Goal: Transaction & Acquisition: Purchase product/service

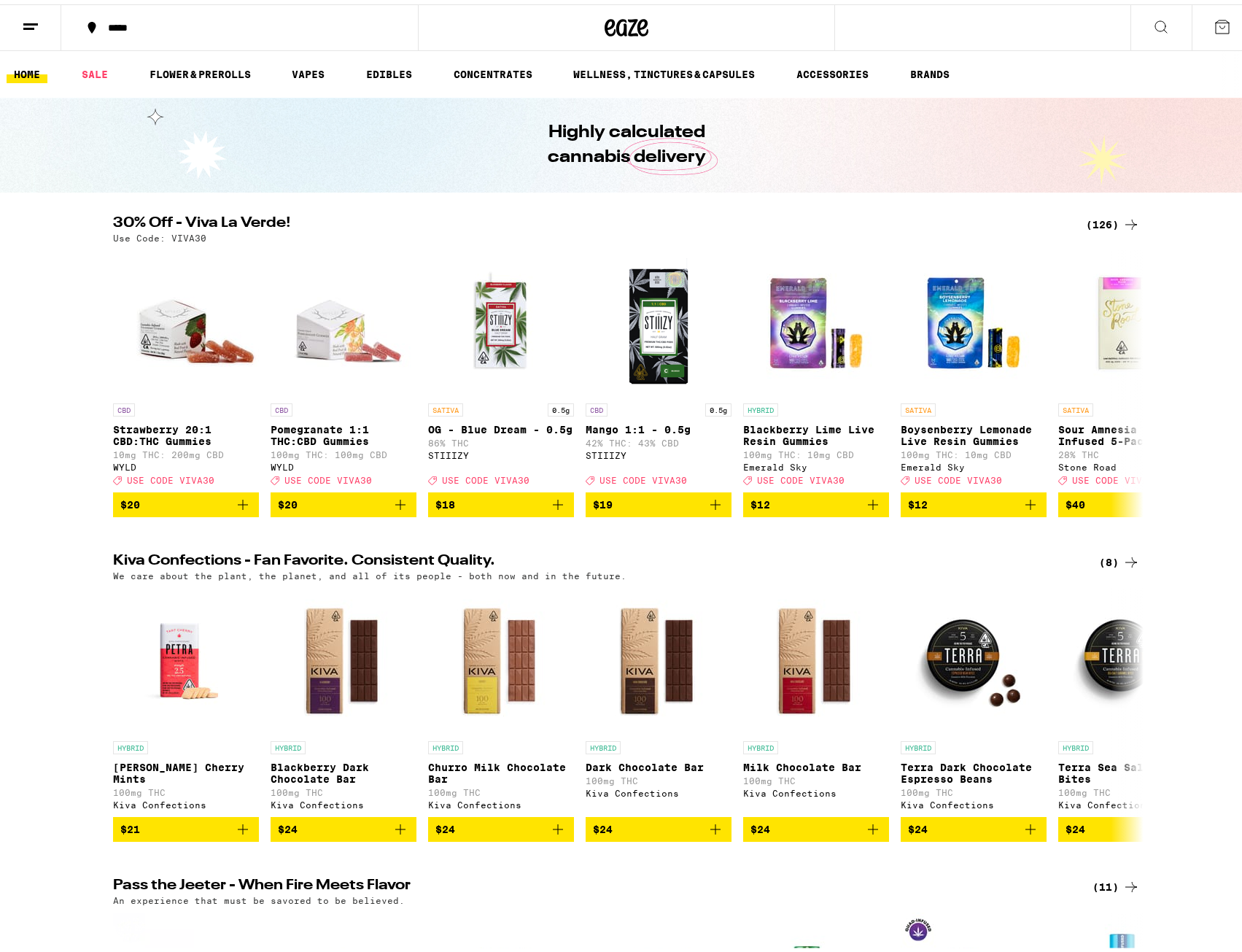
click at [1097, 214] on div "(126)" at bounding box center [1113, 219] width 54 height 17
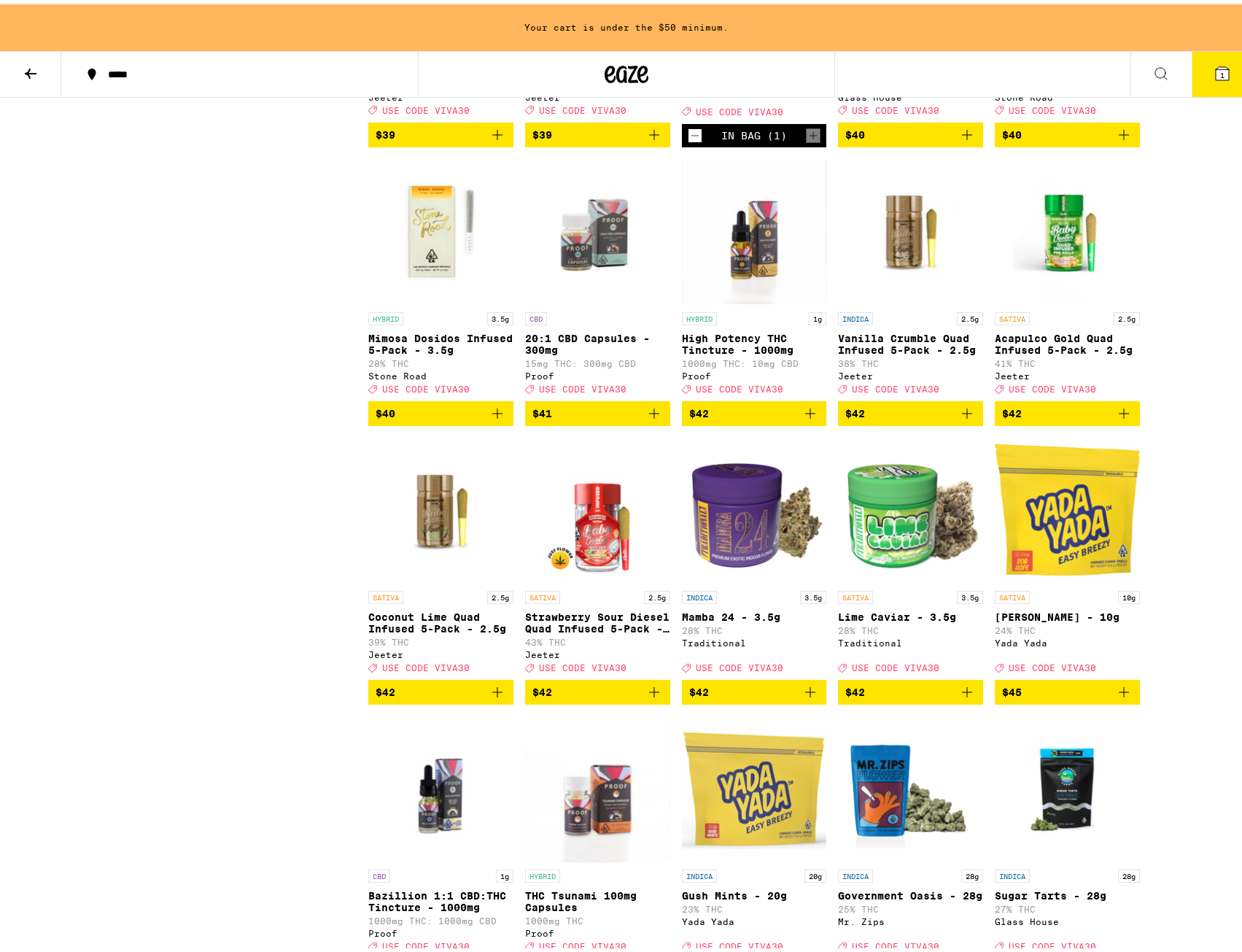
scroll to position [6199, 0]
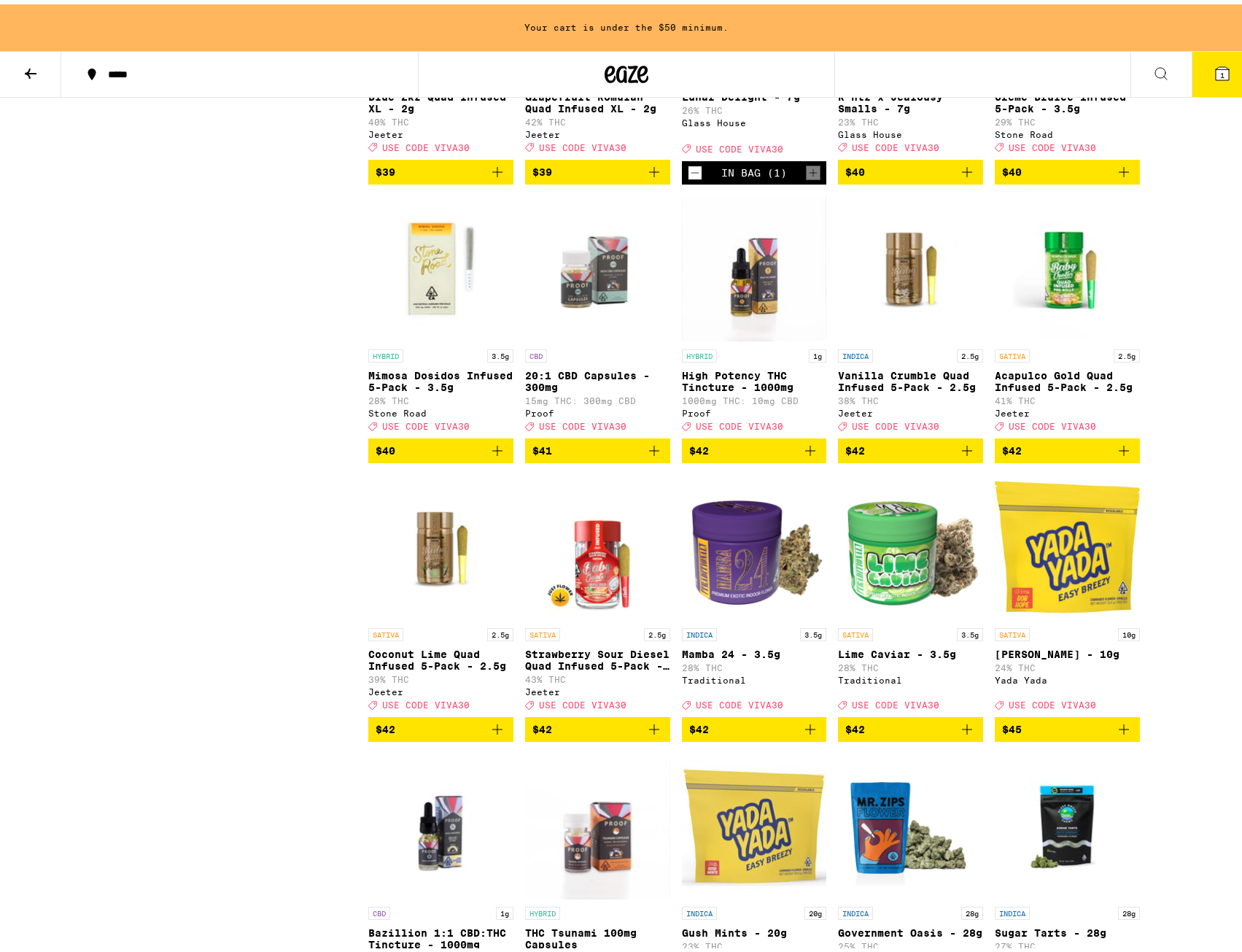
click at [930, 389] on p "Vanilla Crumble Quad Infused 5-Pack - 2.5g" at bounding box center [910, 377] width 145 height 23
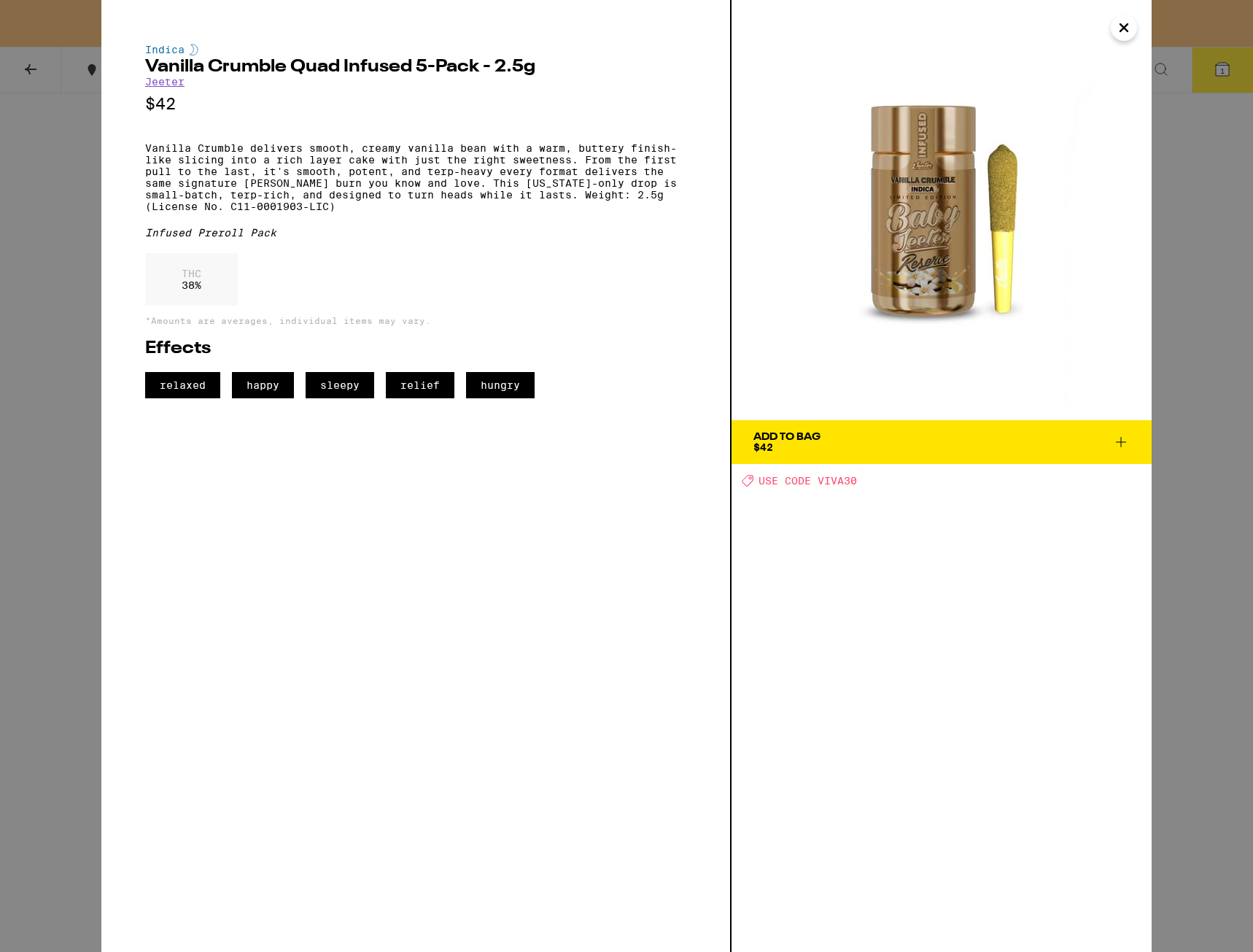
click at [1215, 363] on div "Indica Vanilla Crumble Quad Infused 5-Pack - 2.5g Jeeter $42 Vanilla Crumble de…" at bounding box center [626, 476] width 1253 height 952
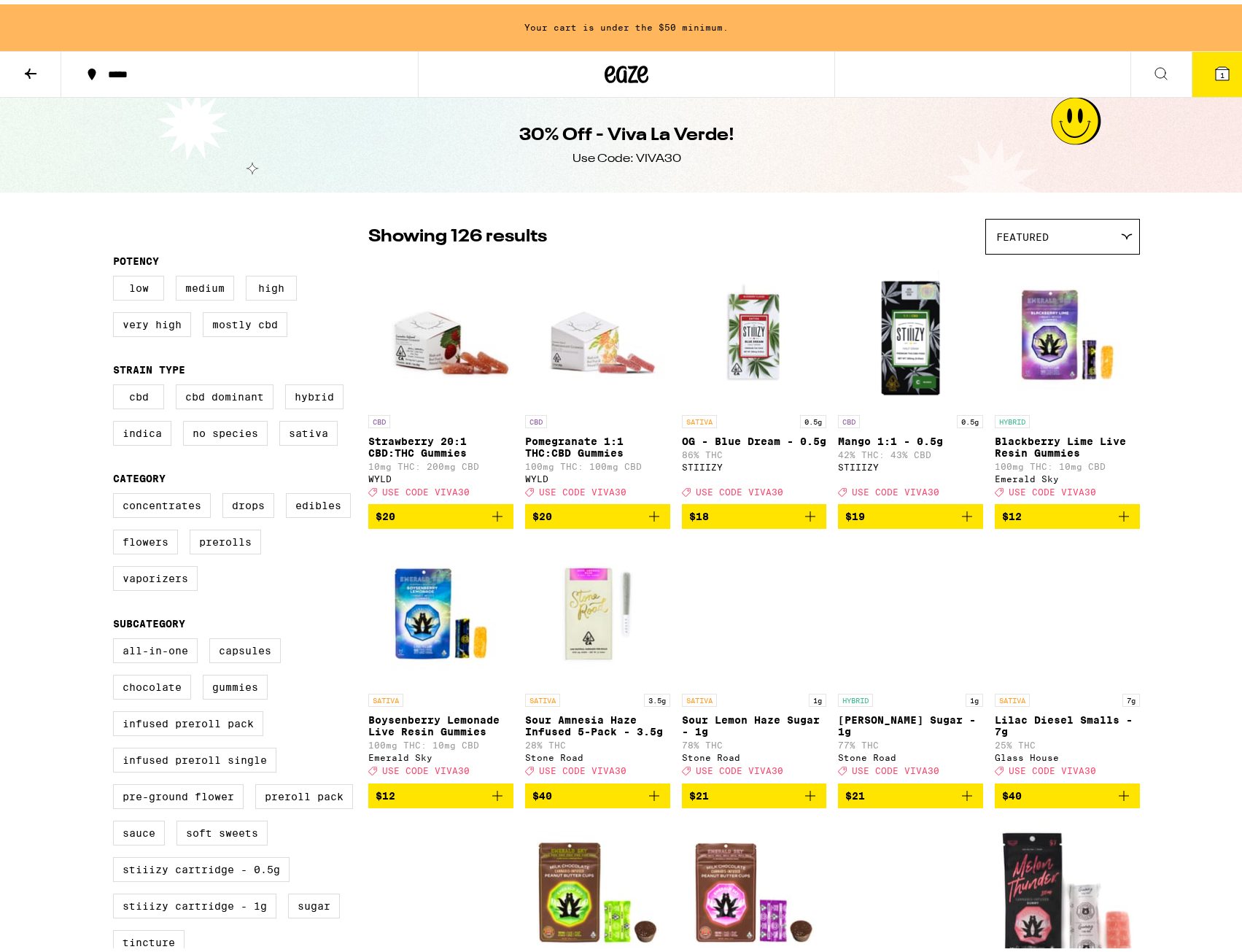
drag, startPoint x: 124, startPoint y: 472, endPoint x: -6, endPoint y: -63, distance: 550.6
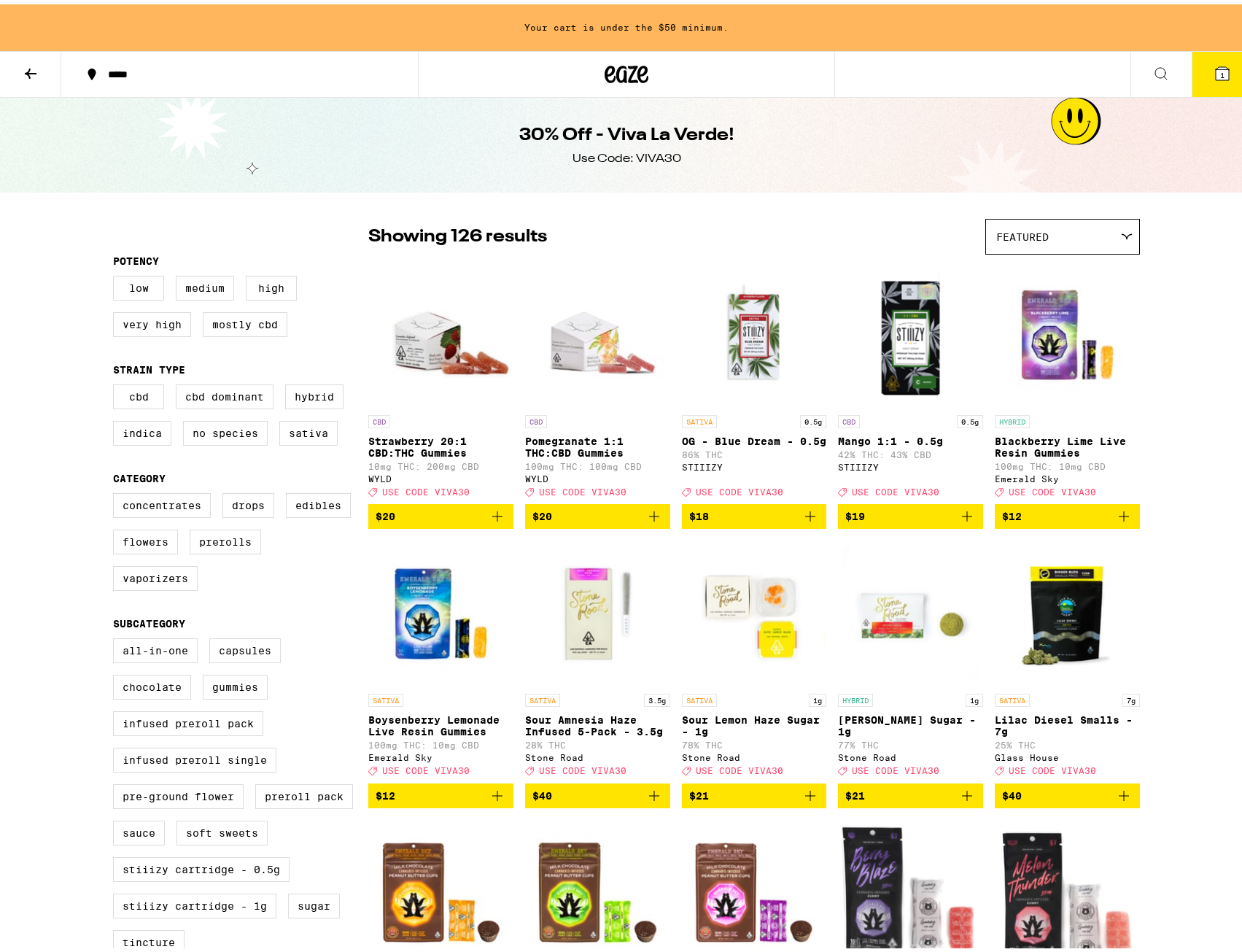
click at [32, 48] on button at bounding box center [31, 71] width 61 height 46
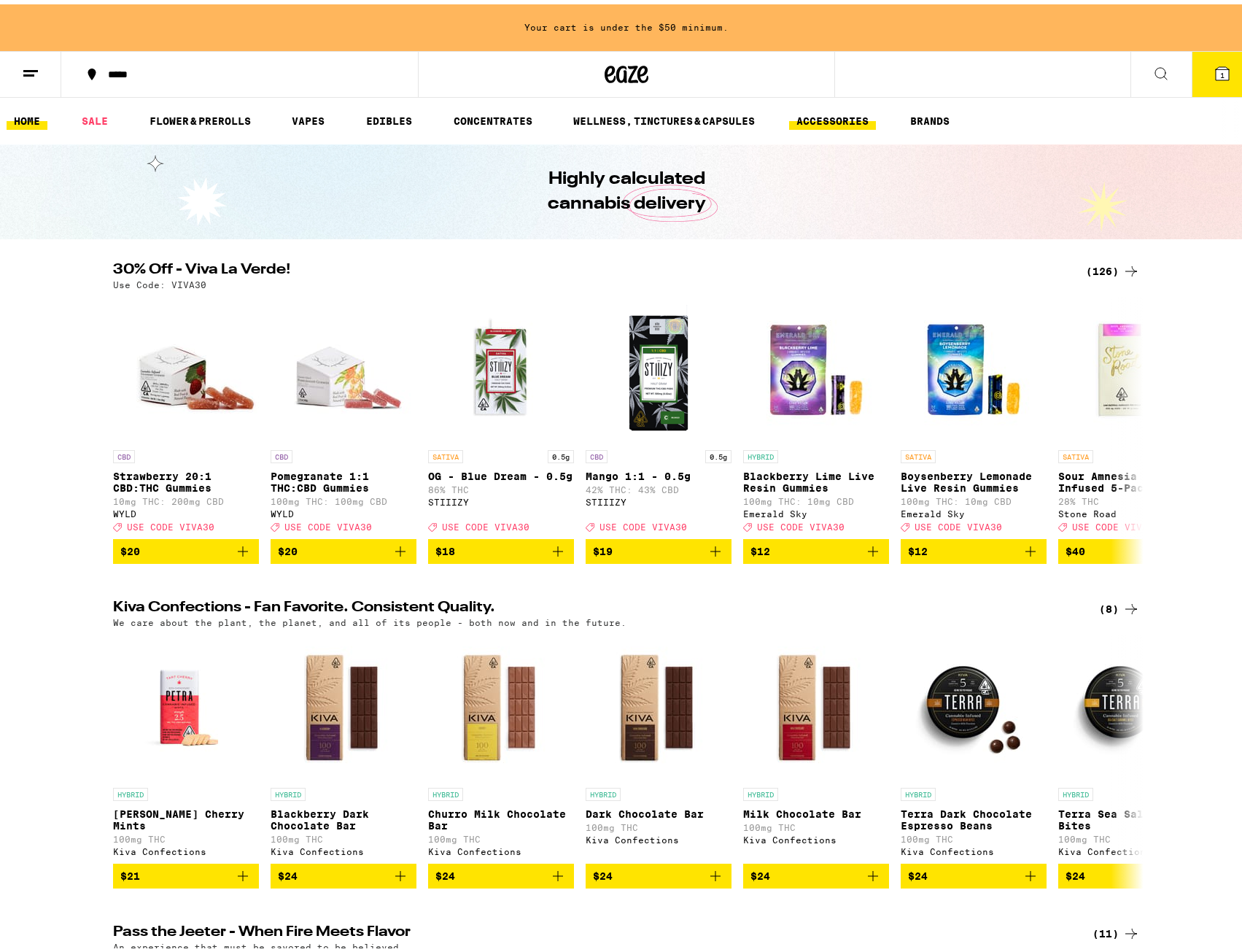
click at [867, 118] on link "ACCESSORIES" at bounding box center [832, 116] width 87 height 17
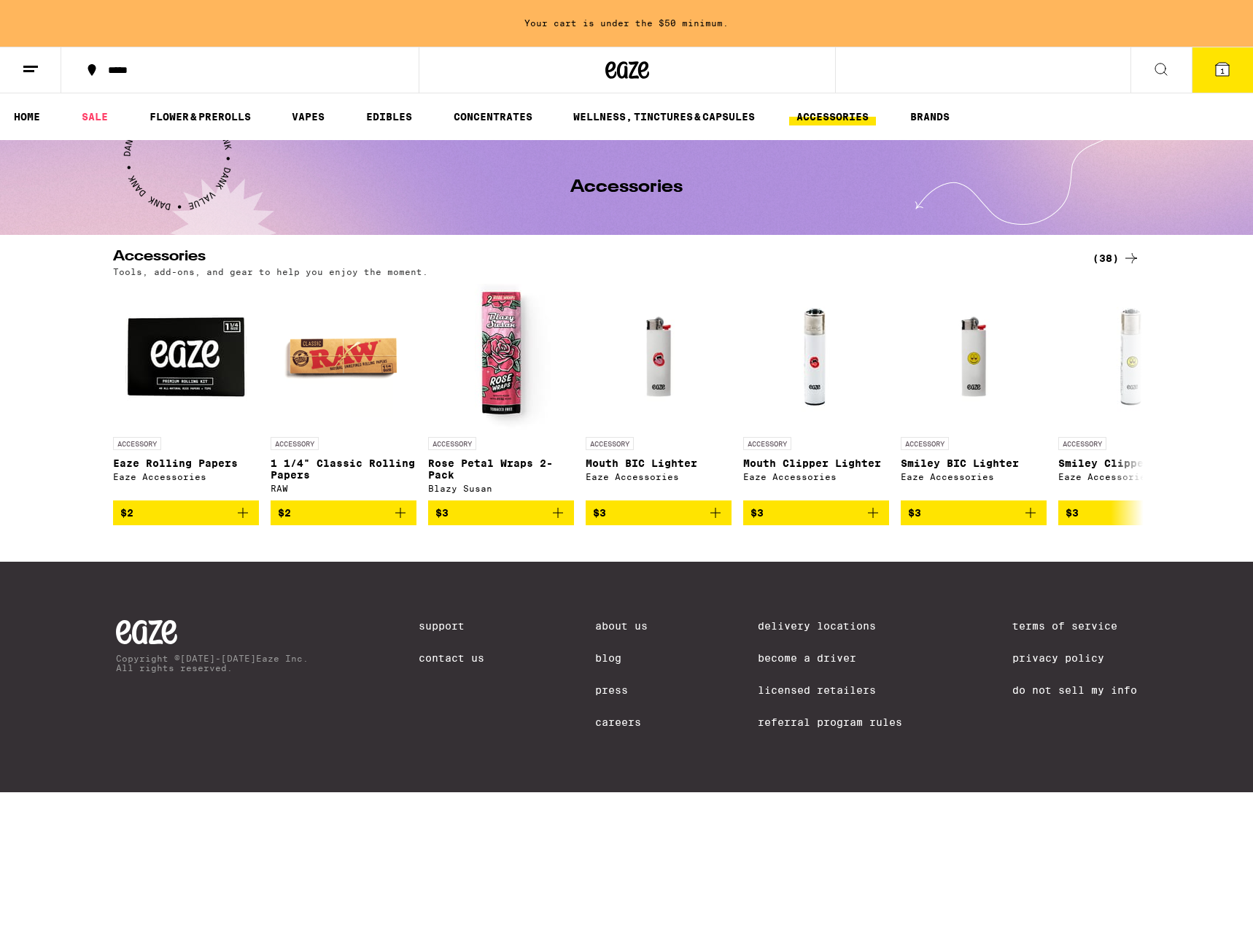
click at [1100, 258] on div "(38)" at bounding box center [1116, 257] width 48 height 17
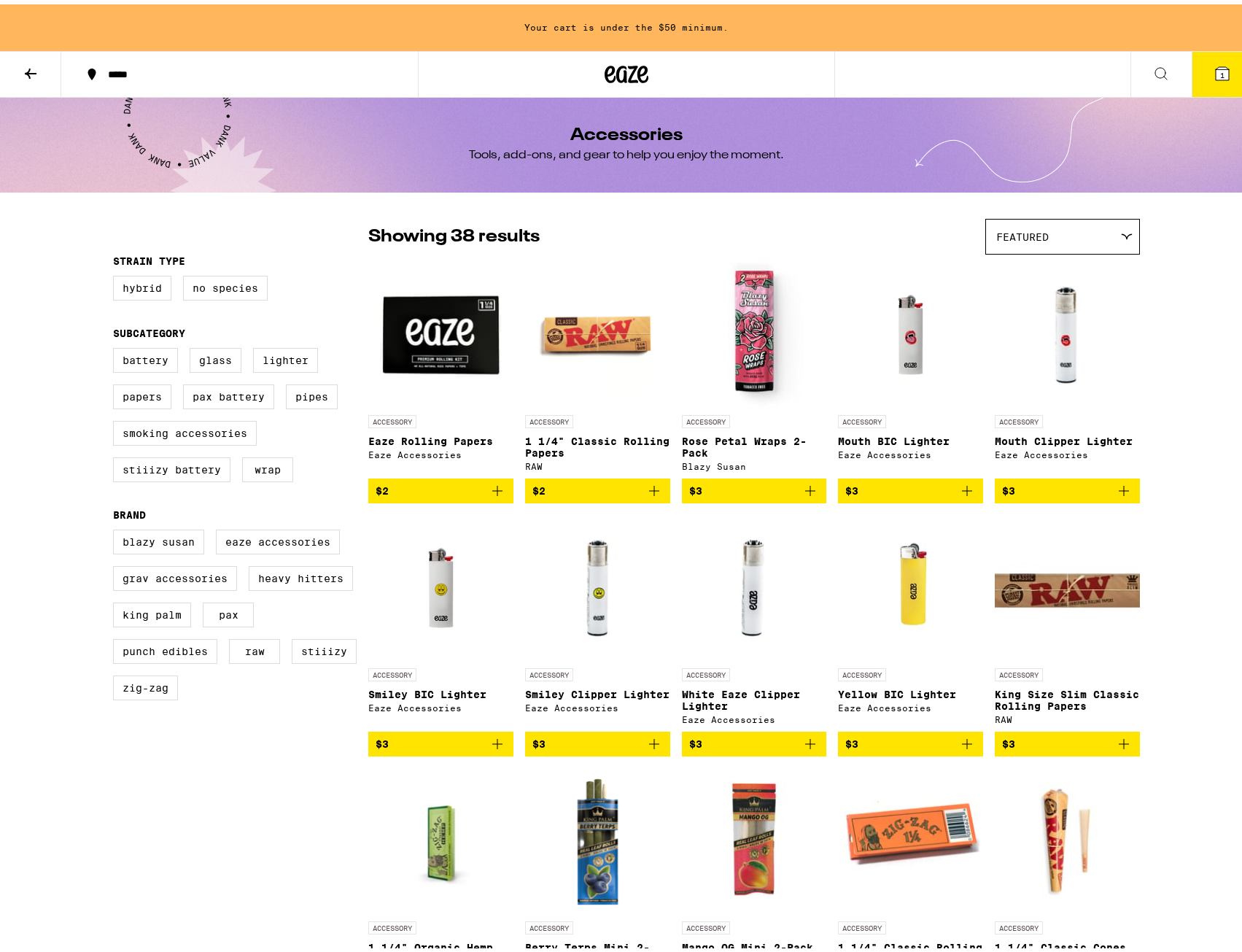
click at [38, 65] on icon at bounding box center [30, 69] width 17 height 17
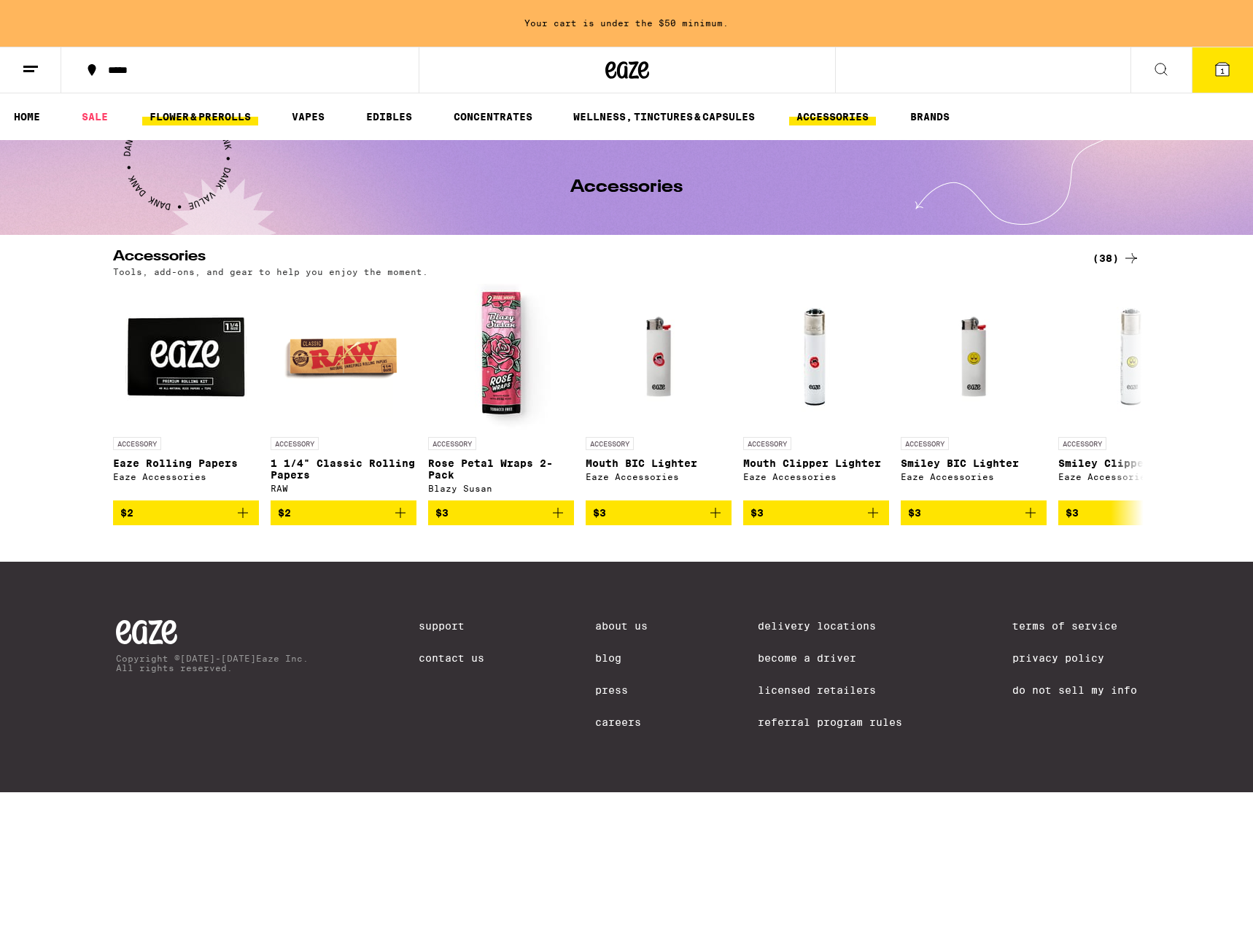
click at [175, 111] on link "FLOWER & PREROLLS" at bounding box center [200, 116] width 116 height 17
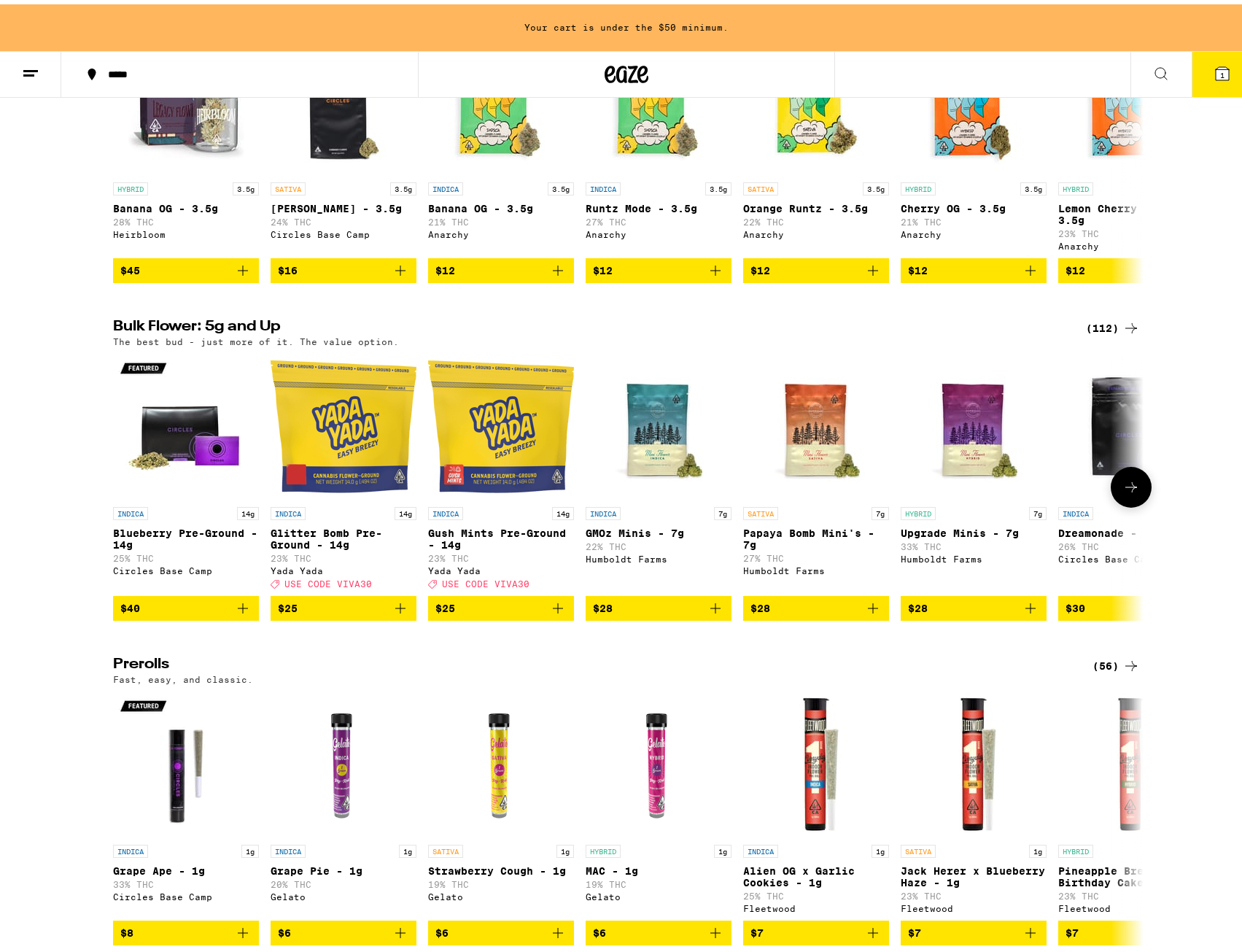
scroll to position [438, 0]
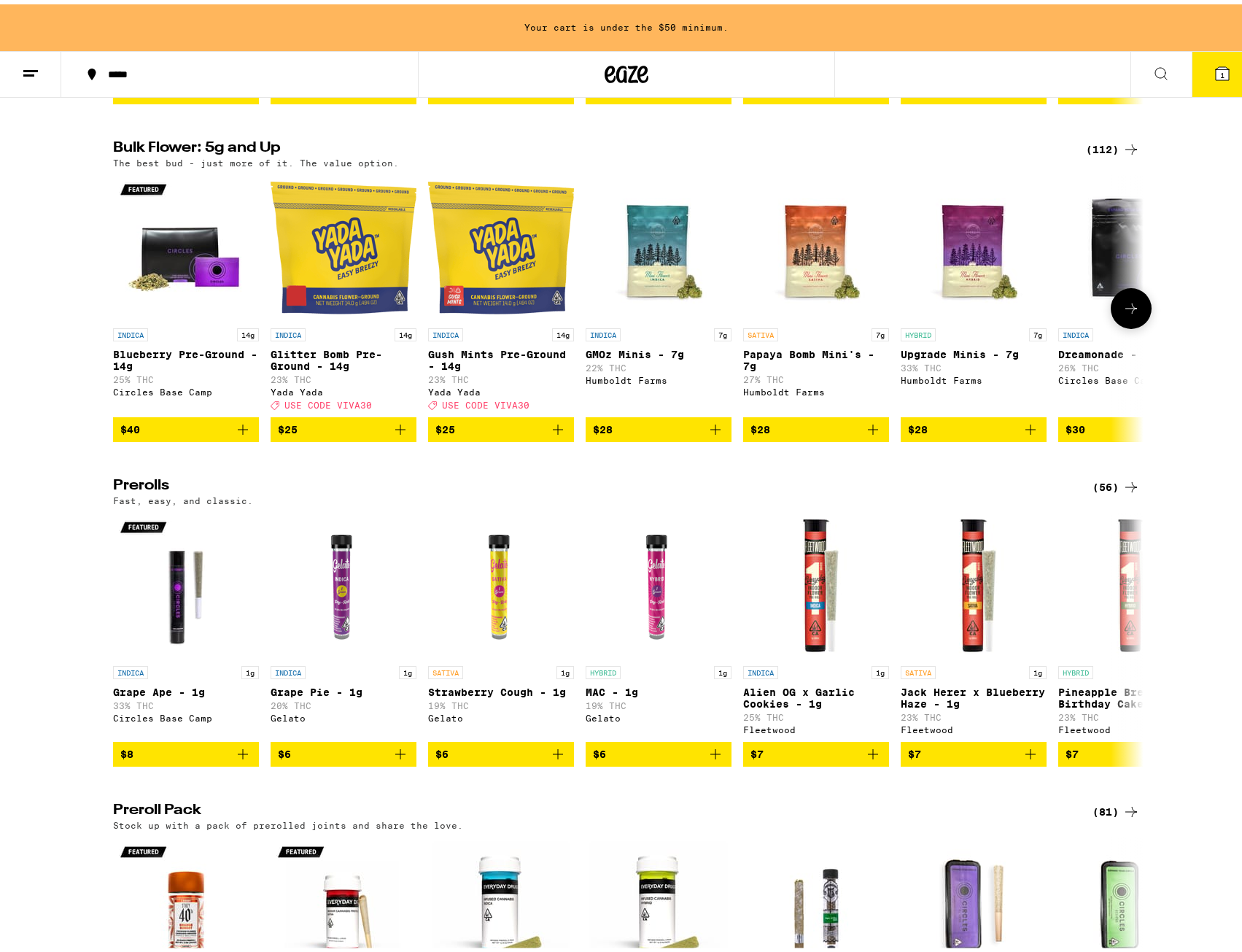
click at [1140, 323] on button at bounding box center [1131, 304] width 41 height 41
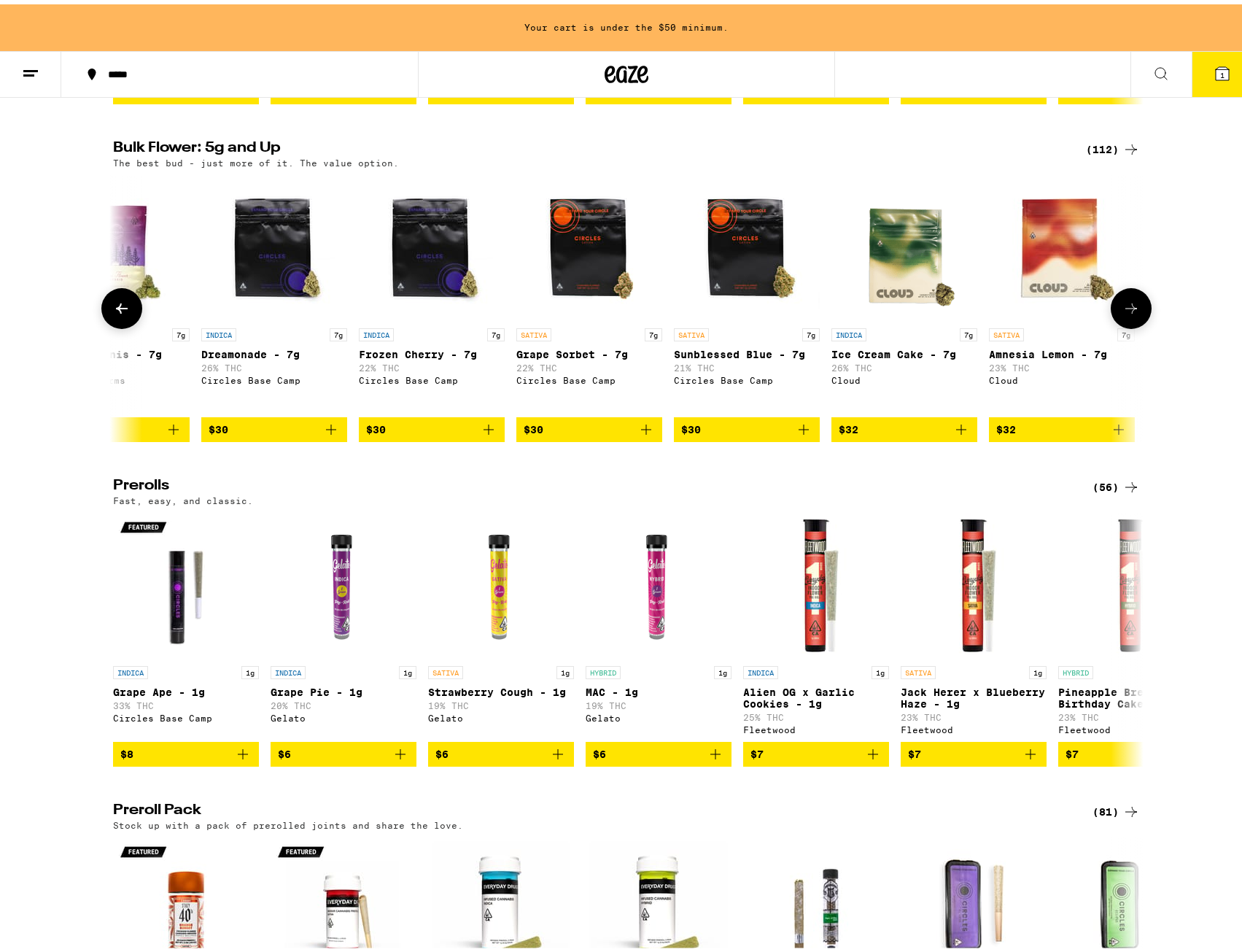
scroll to position [0, 868]
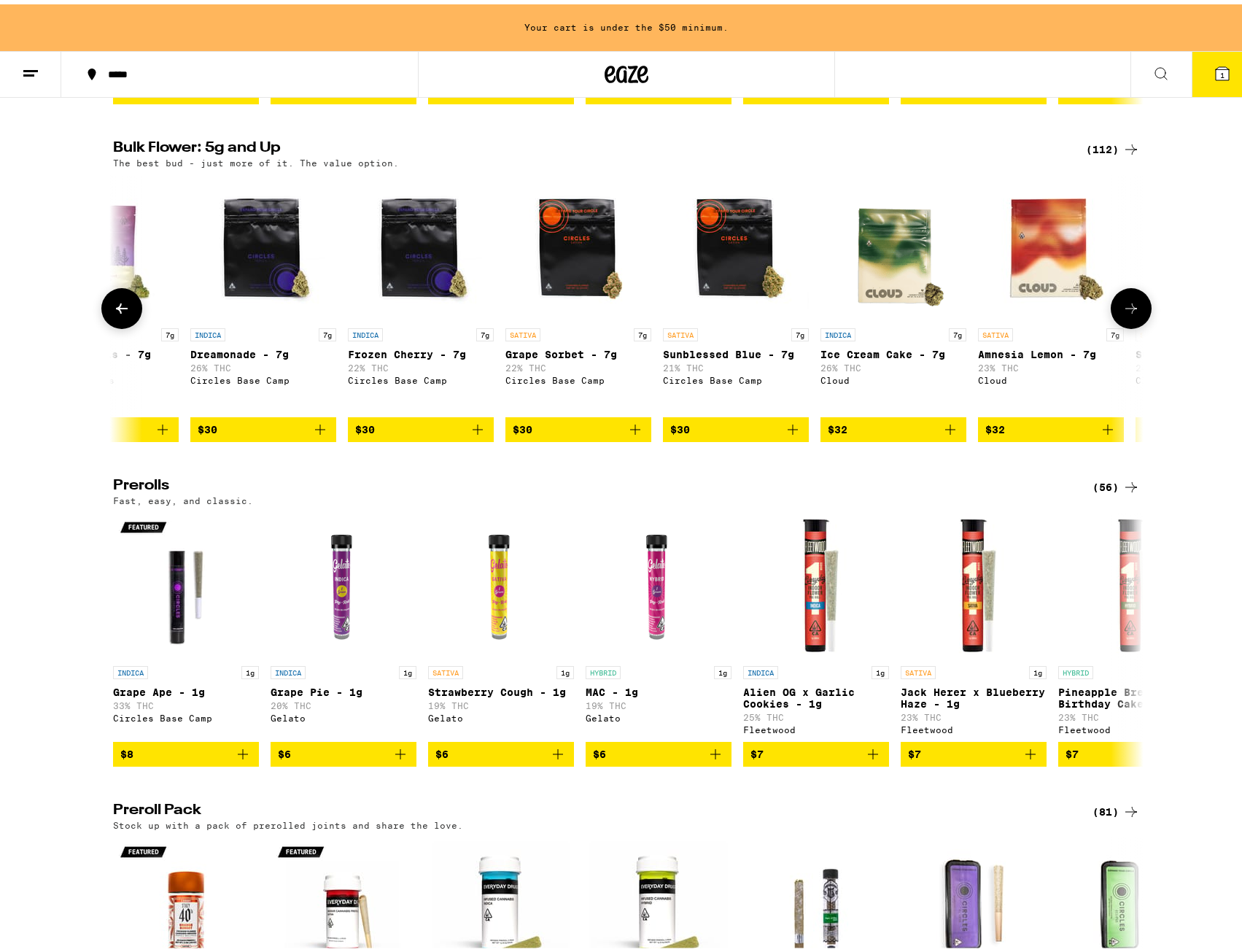
click at [1125, 313] on icon at bounding box center [1130, 304] width 17 height 17
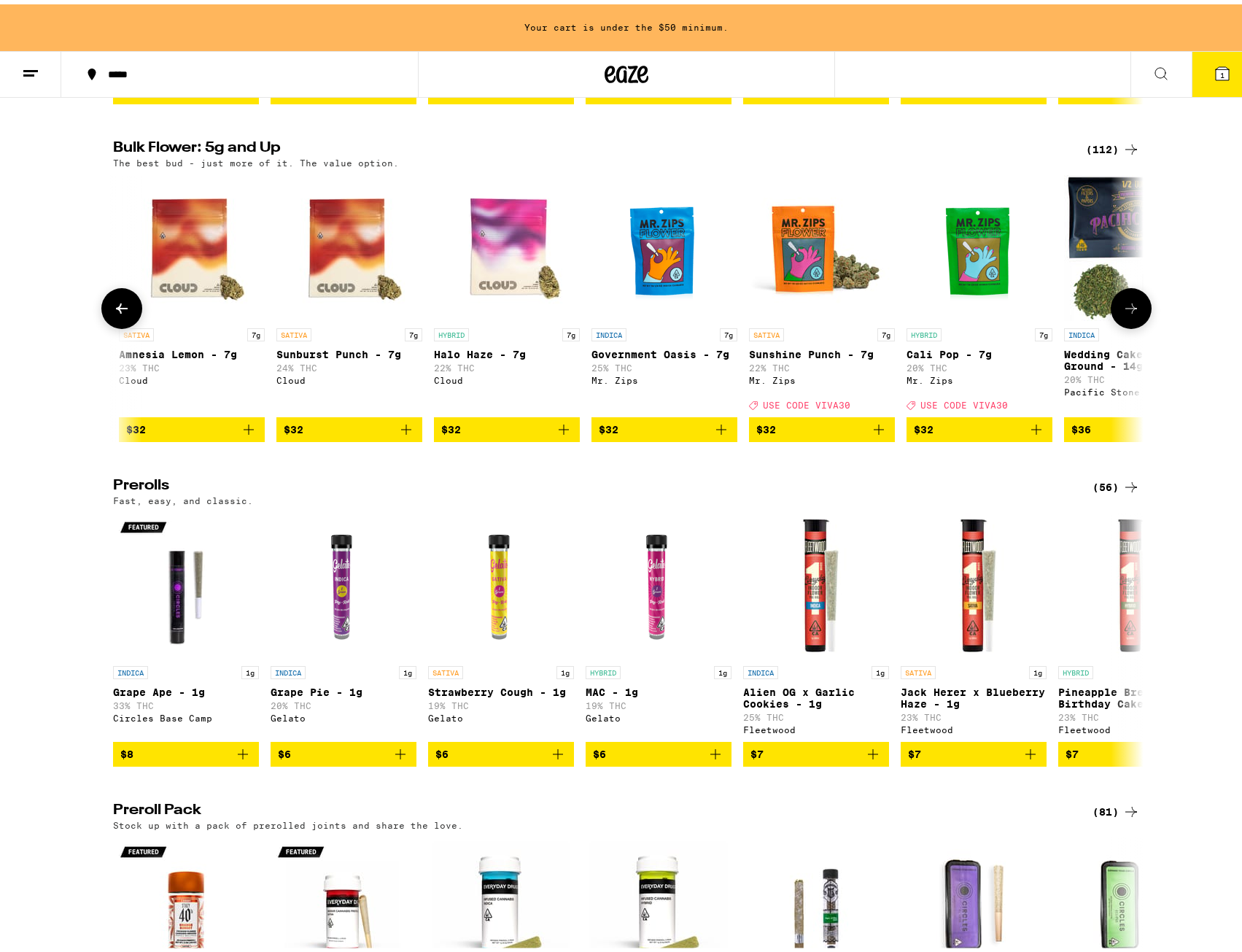
scroll to position [0, 1736]
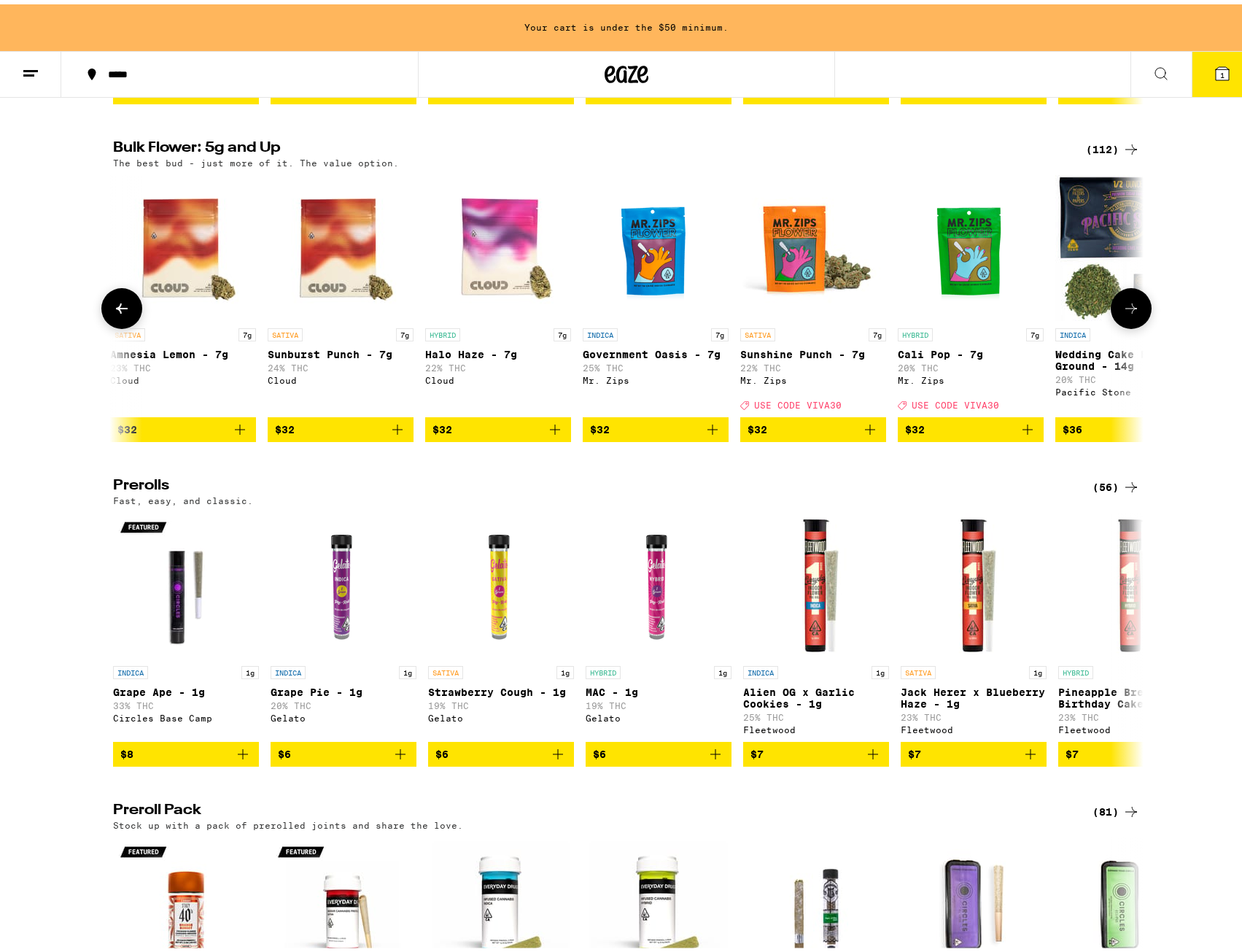
click at [1125, 313] on icon at bounding box center [1130, 304] width 17 height 17
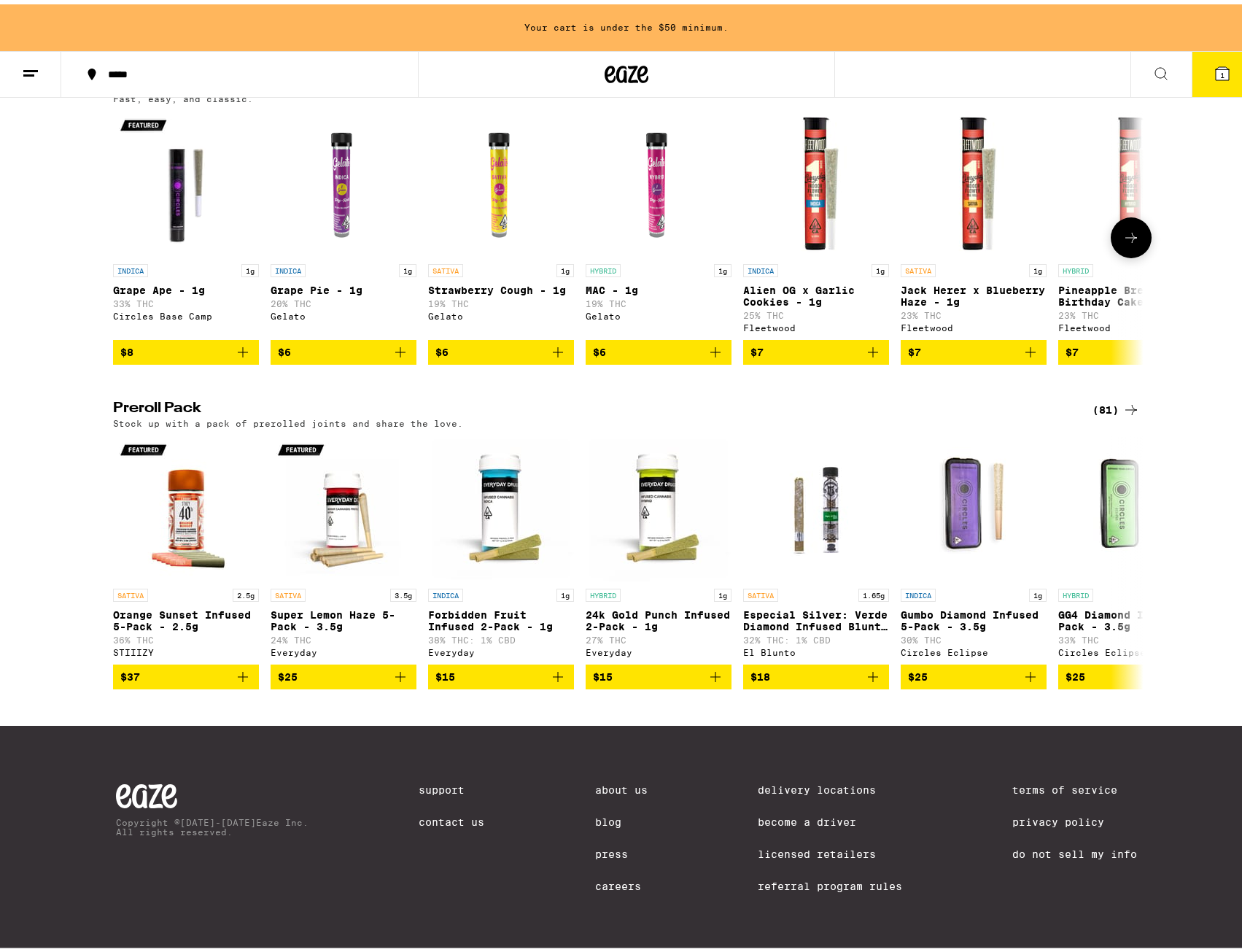
scroll to position [875, 0]
click at [1112, 397] on div "(81)" at bounding box center [1116, 405] width 48 height 17
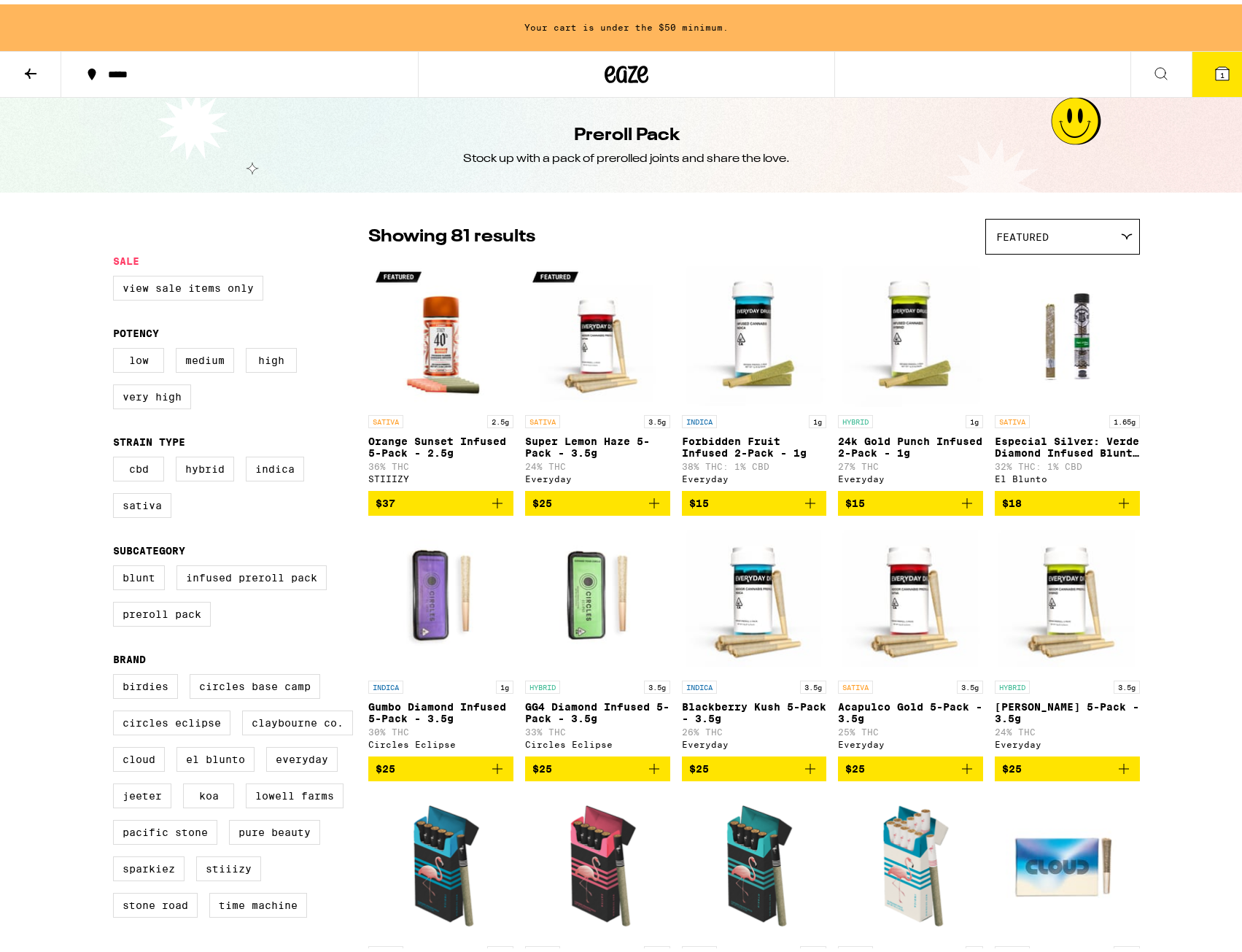
drag, startPoint x: 775, startPoint y: 785, endPoint x: 509, endPoint y: 27, distance: 803.3
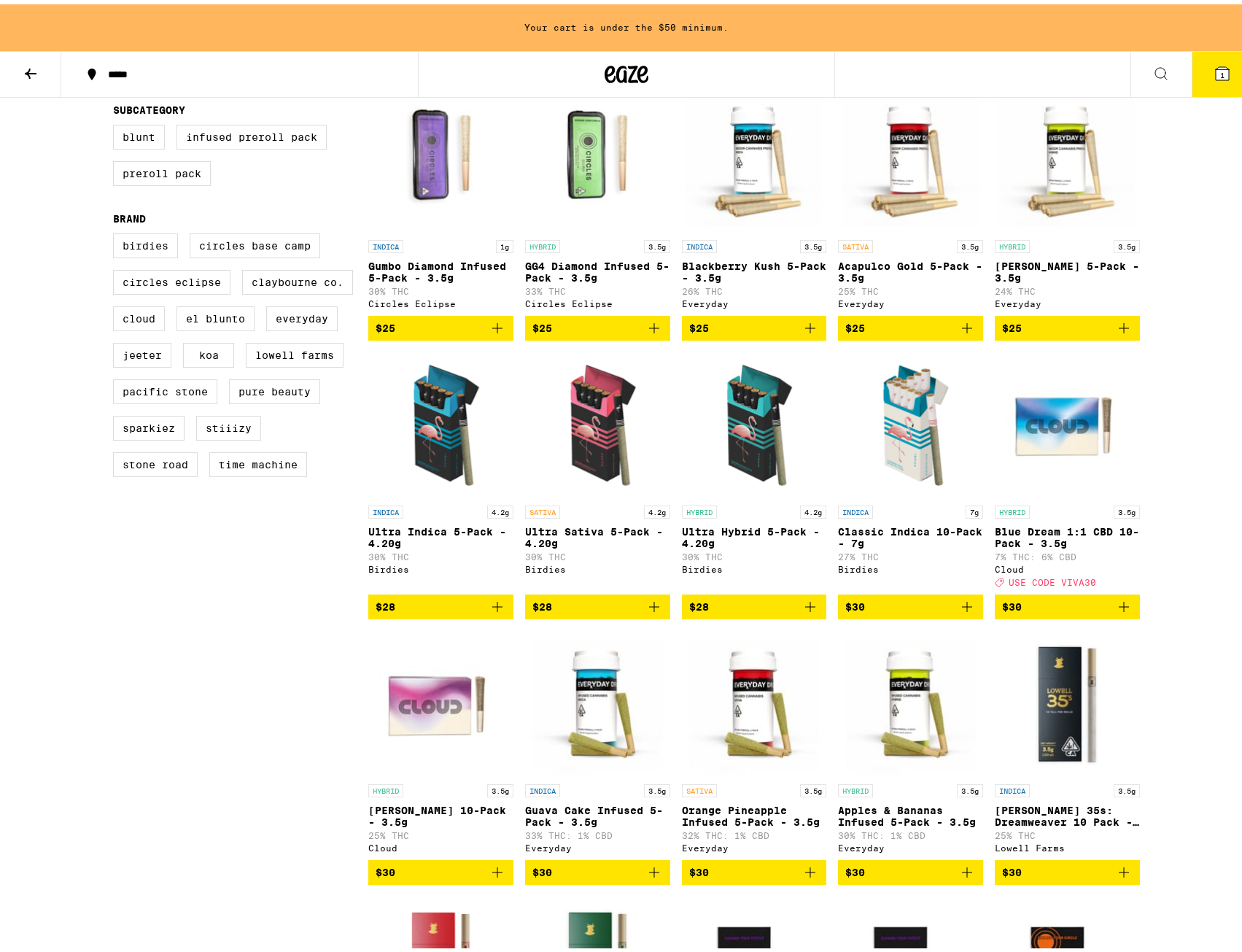
scroll to position [438, 0]
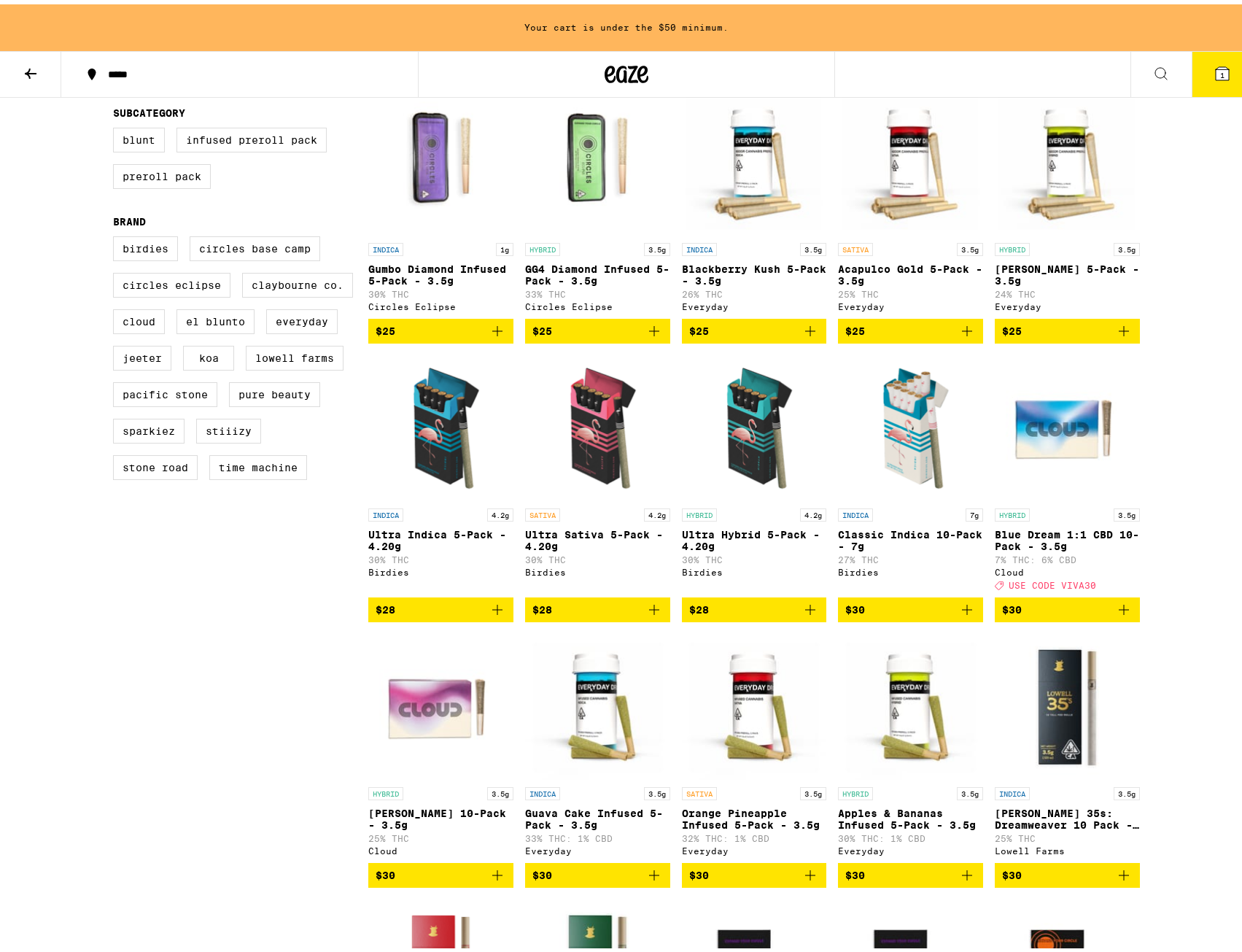
click at [961, 614] on icon "Add to bag" at bounding box center [967, 605] width 17 height 17
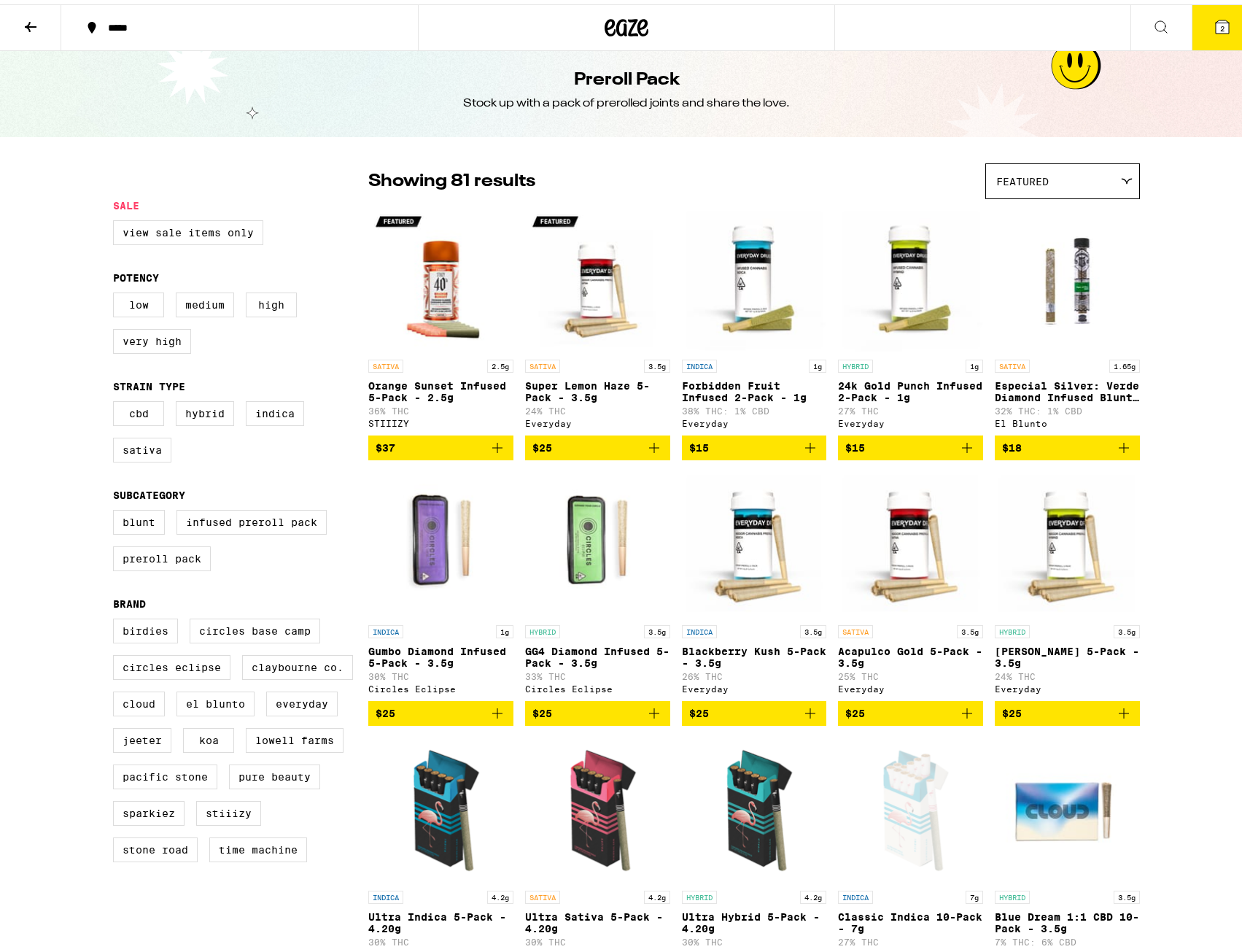
scroll to position [0, 0]
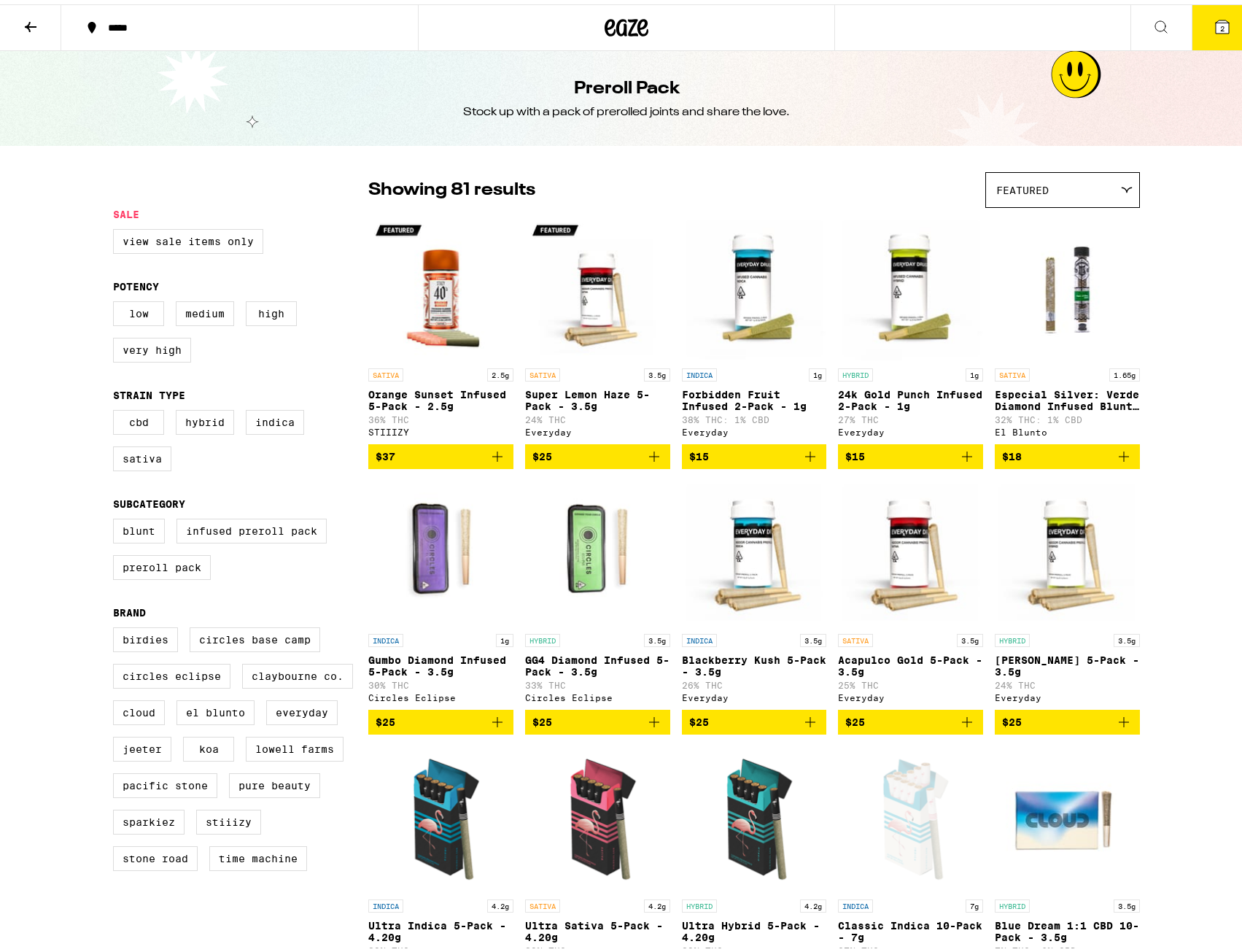
click at [25, 25] on icon at bounding box center [30, 22] width 17 height 17
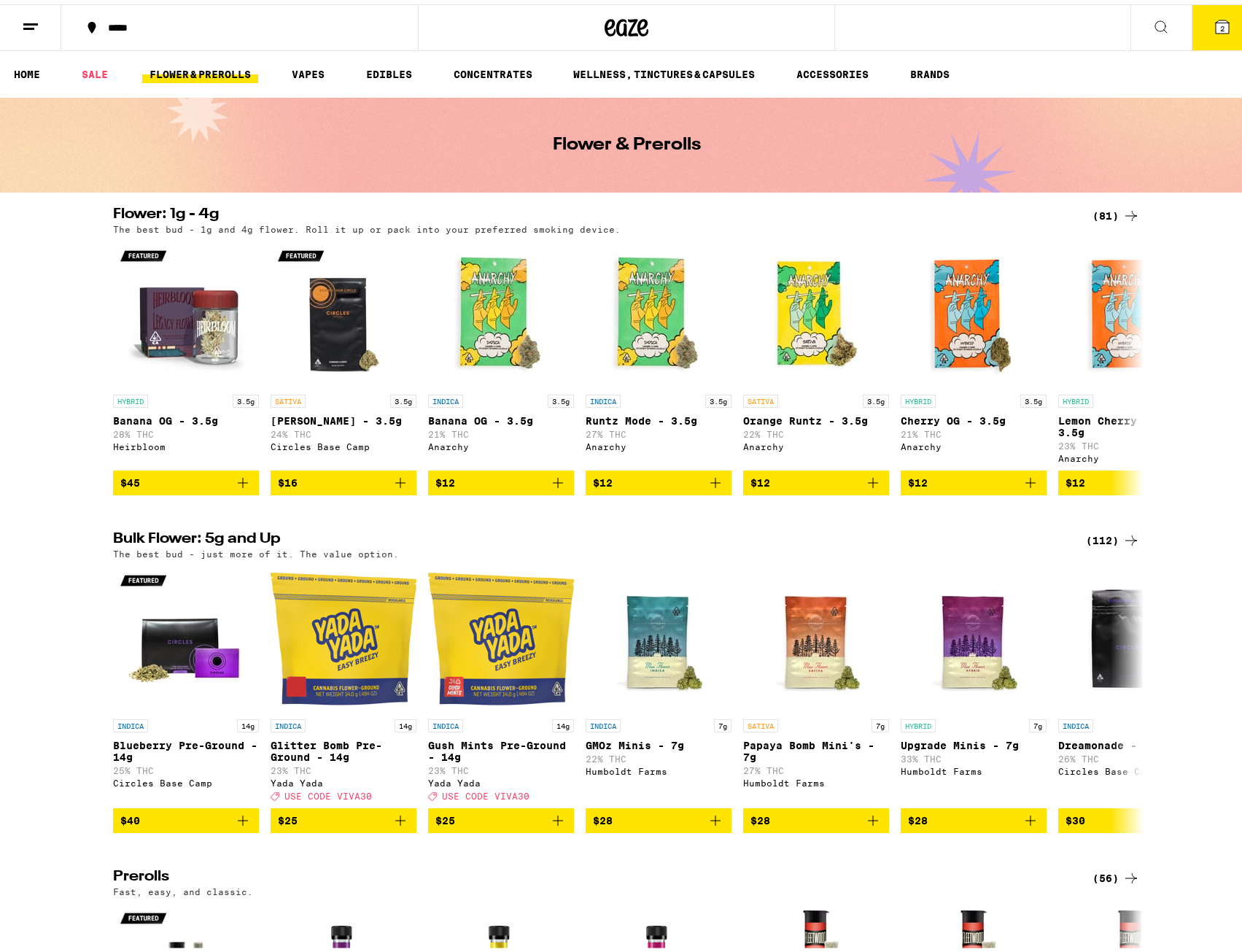
drag, startPoint x: 1163, startPoint y: 779, endPoint x: 798, endPoint y: 3, distance: 857.6
click at [1191, 20] on button "2" at bounding box center [1222, 23] width 61 height 46
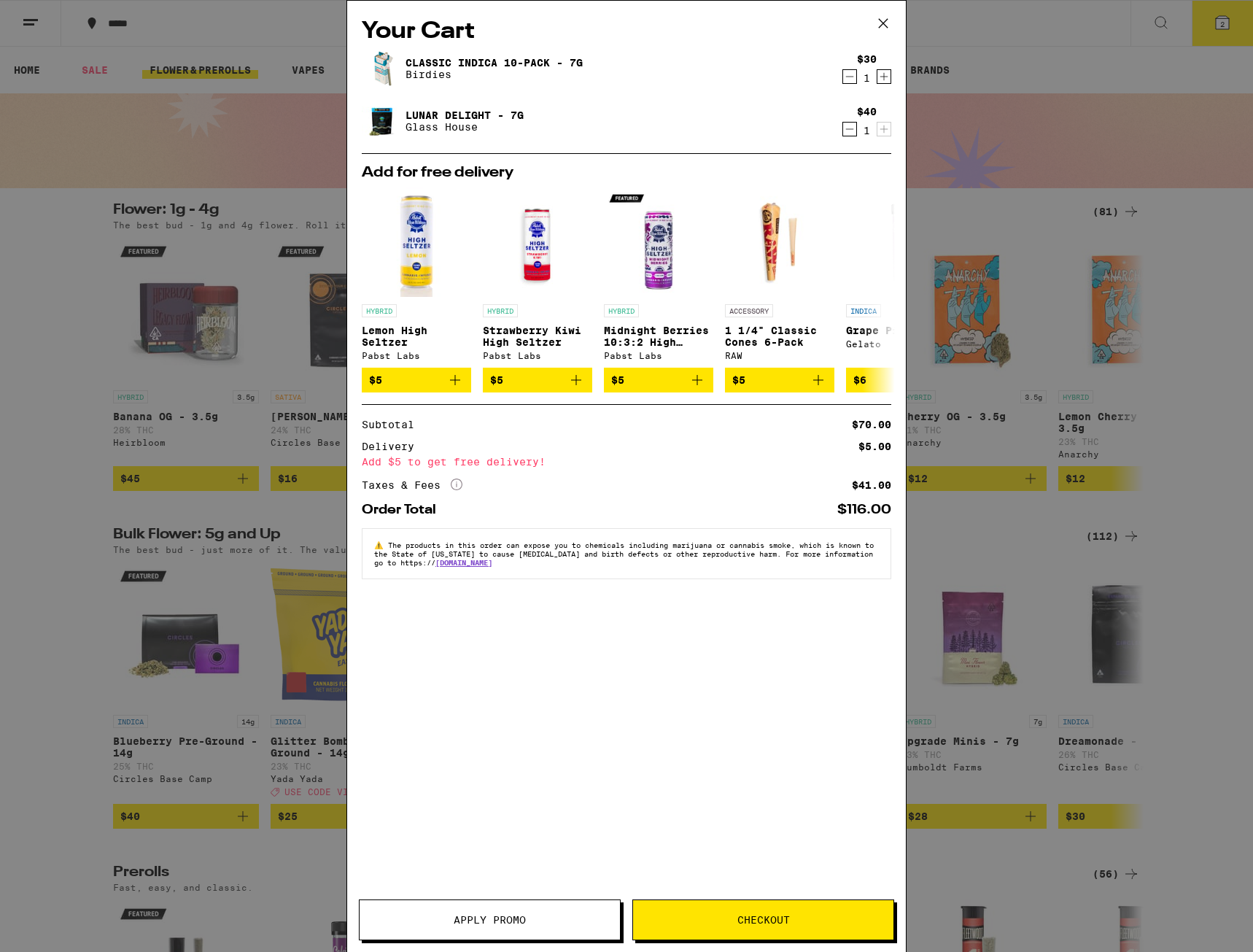
click at [30, 513] on div "Your Cart Classic Indica 10-Pack - 7g Birdies $30 1 Lunar Delight - 7g Glass Ho…" at bounding box center [626, 476] width 1253 height 952
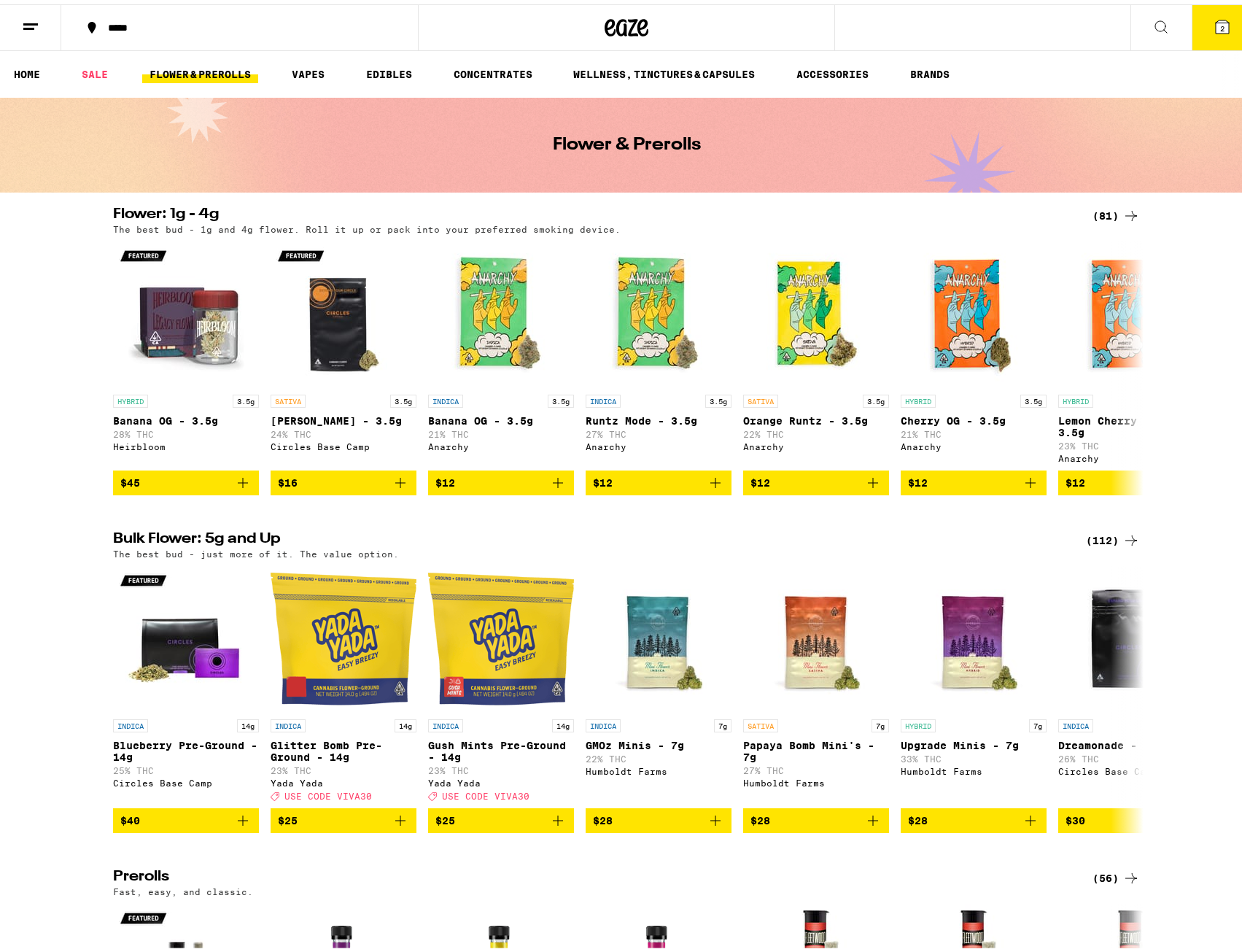
click at [1232, 13] on button "2" at bounding box center [1222, 23] width 61 height 46
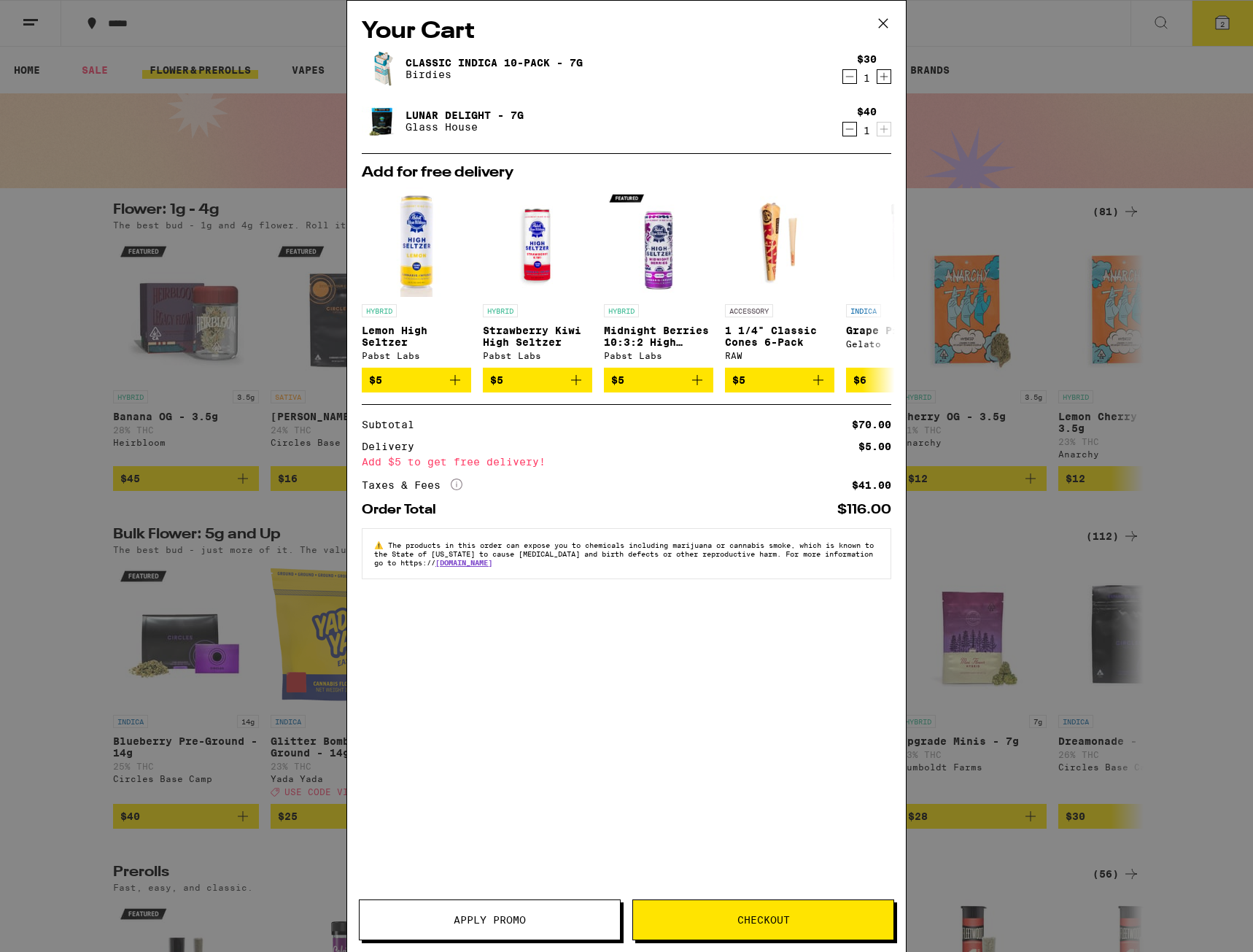
click at [600, 930] on button "Apply Promo" at bounding box center [490, 919] width 262 height 41
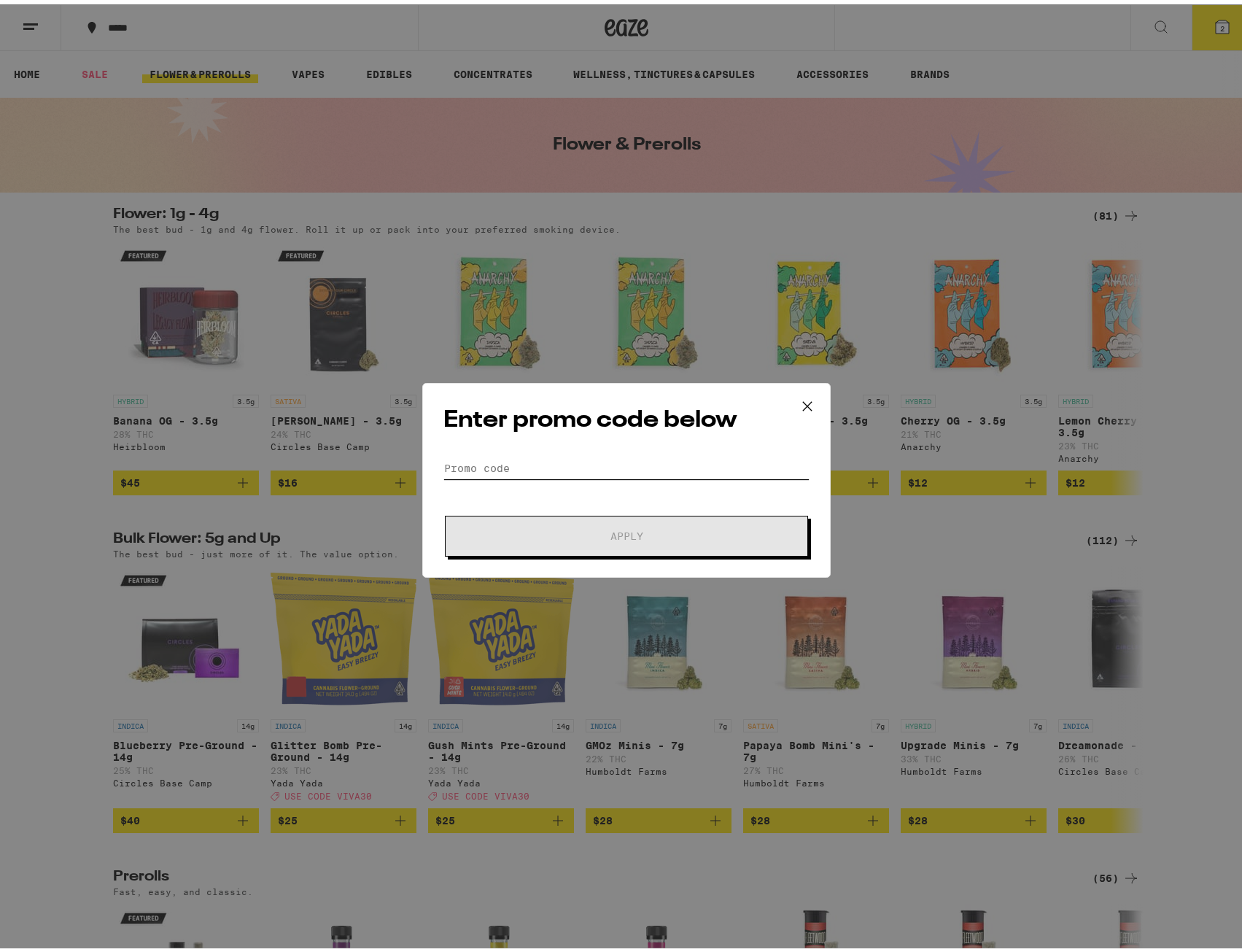
click at [563, 466] on input "Promo Code" at bounding box center [626, 463] width 366 height 22
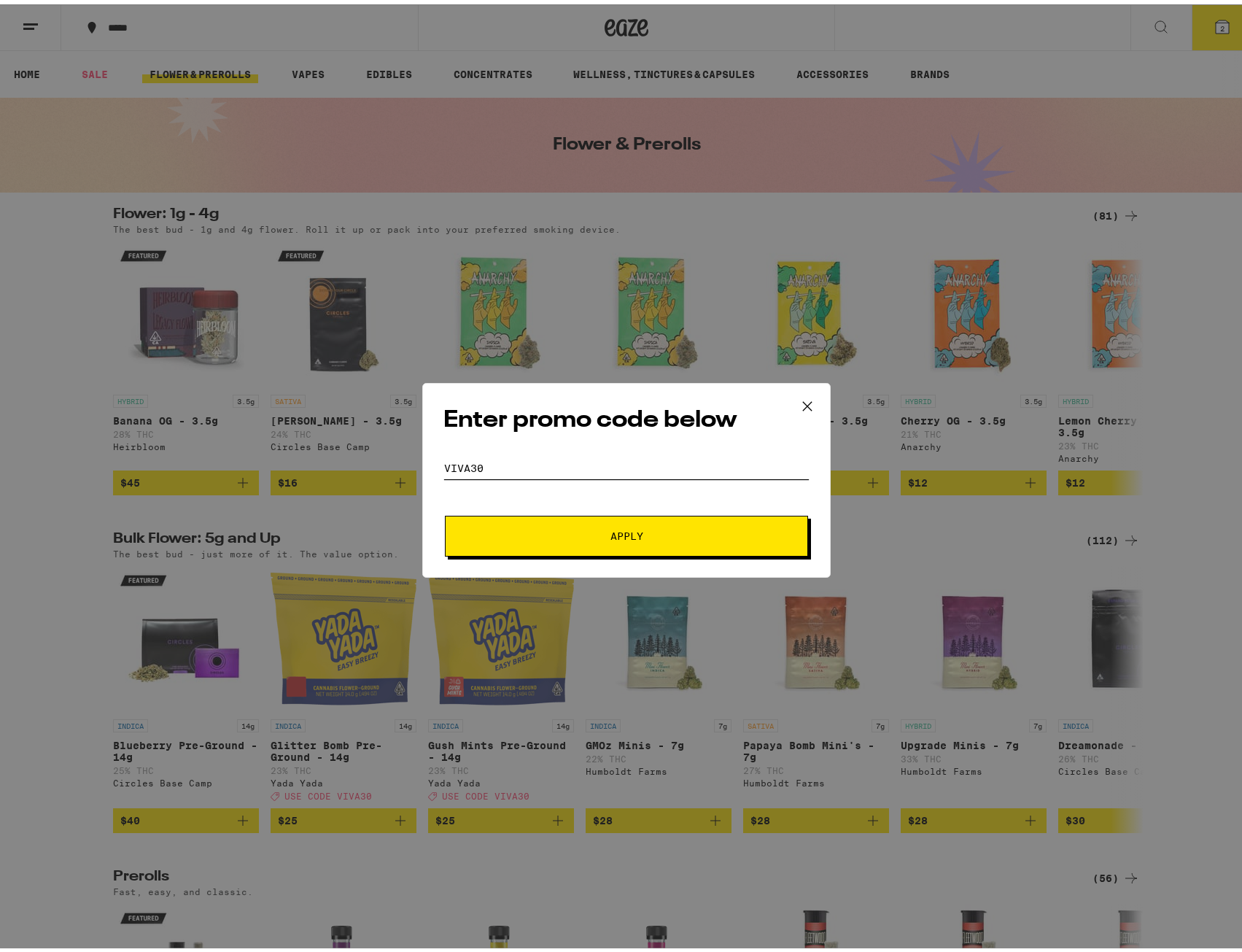
type input "viva30"
click at [650, 539] on button "Apply" at bounding box center [626, 531] width 363 height 41
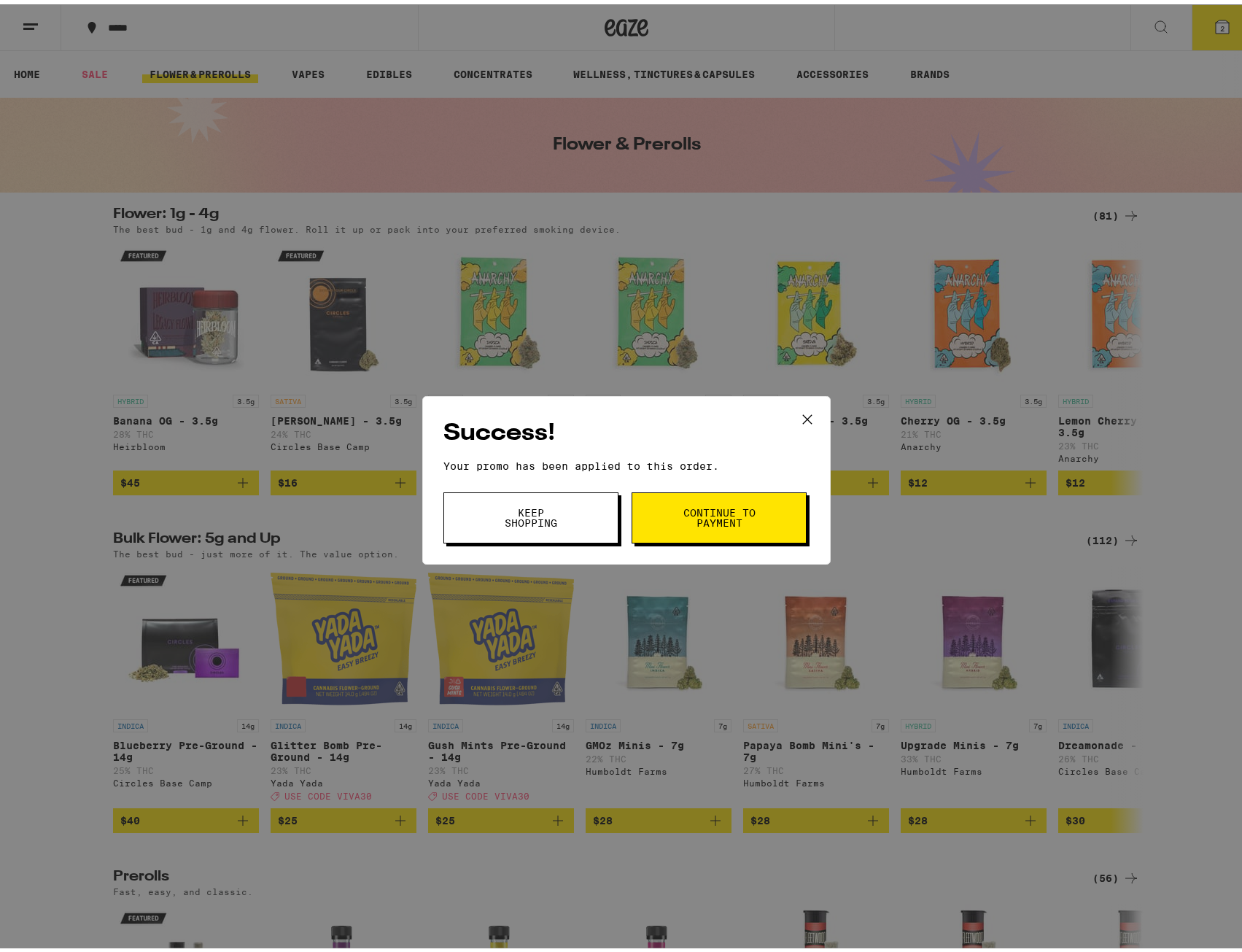
click at [535, 519] on span "Keep Shopping" at bounding box center [531, 513] width 75 height 20
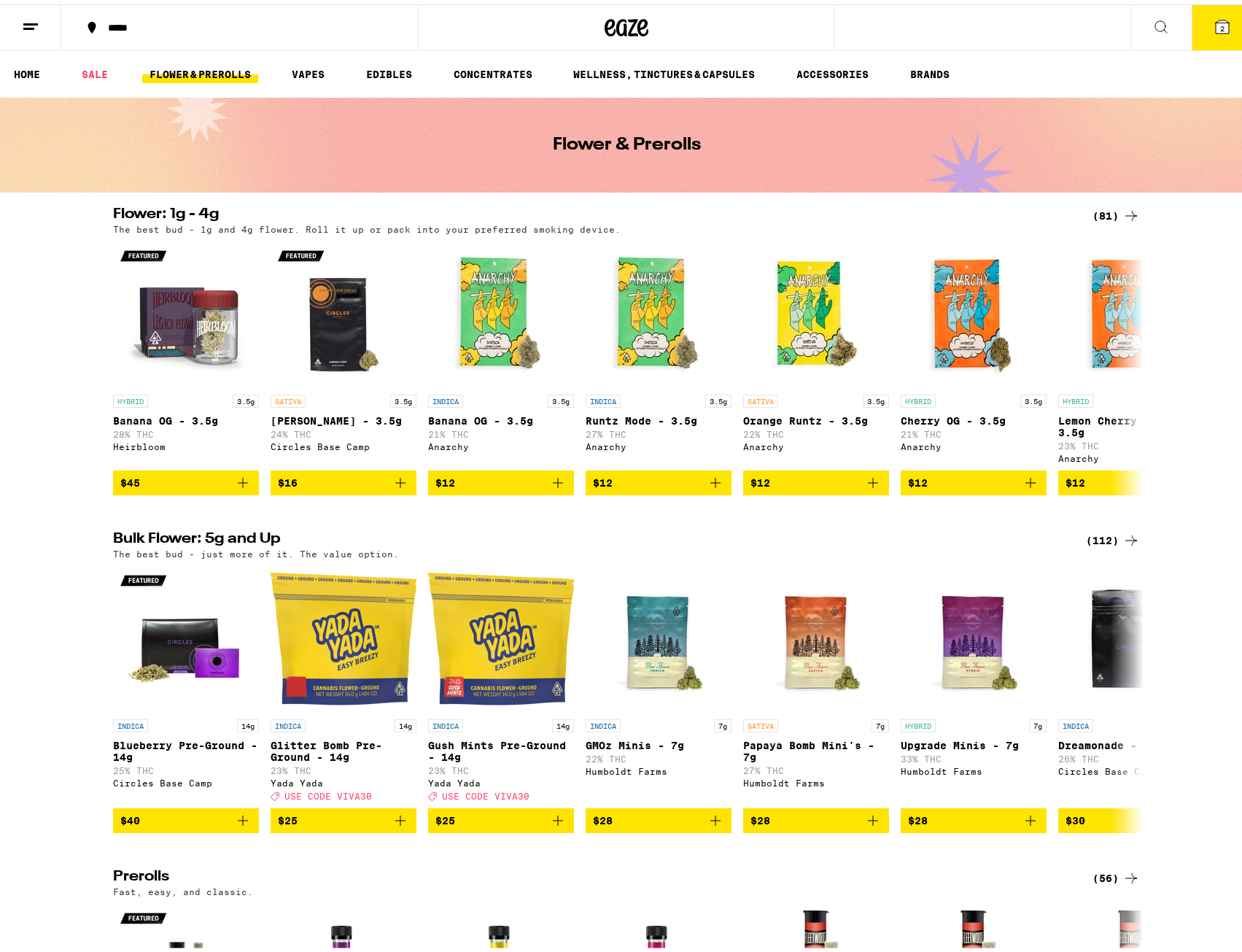
click at [1216, 16] on icon at bounding box center [1223, 23] width 13 height 13
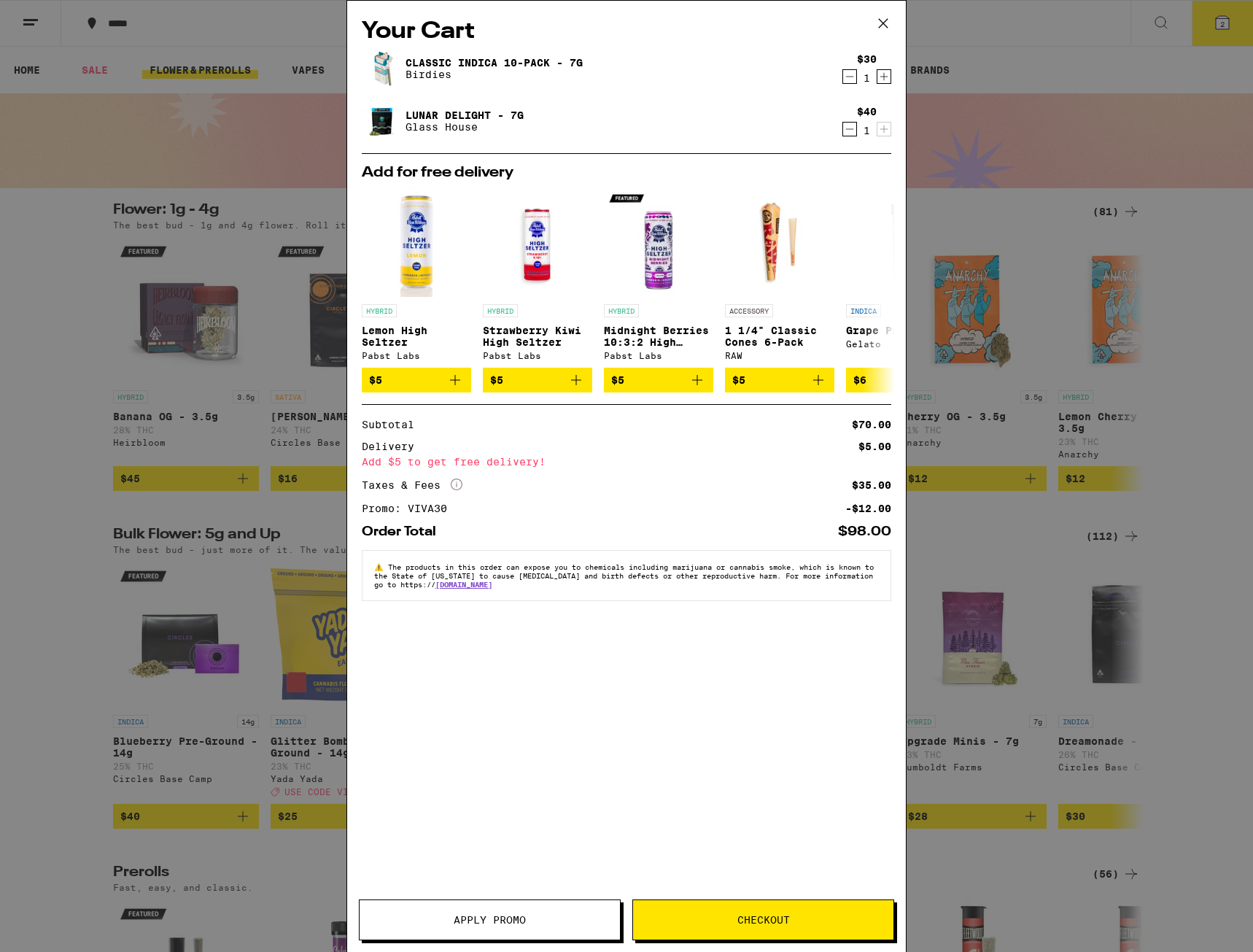
click at [45, 440] on div "Your Cart Classic Indica 10-Pack - 7g Birdies $30 1 Lunar Delight - 7g Glass Ho…" at bounding box center [626, 476] width 1253 height 952
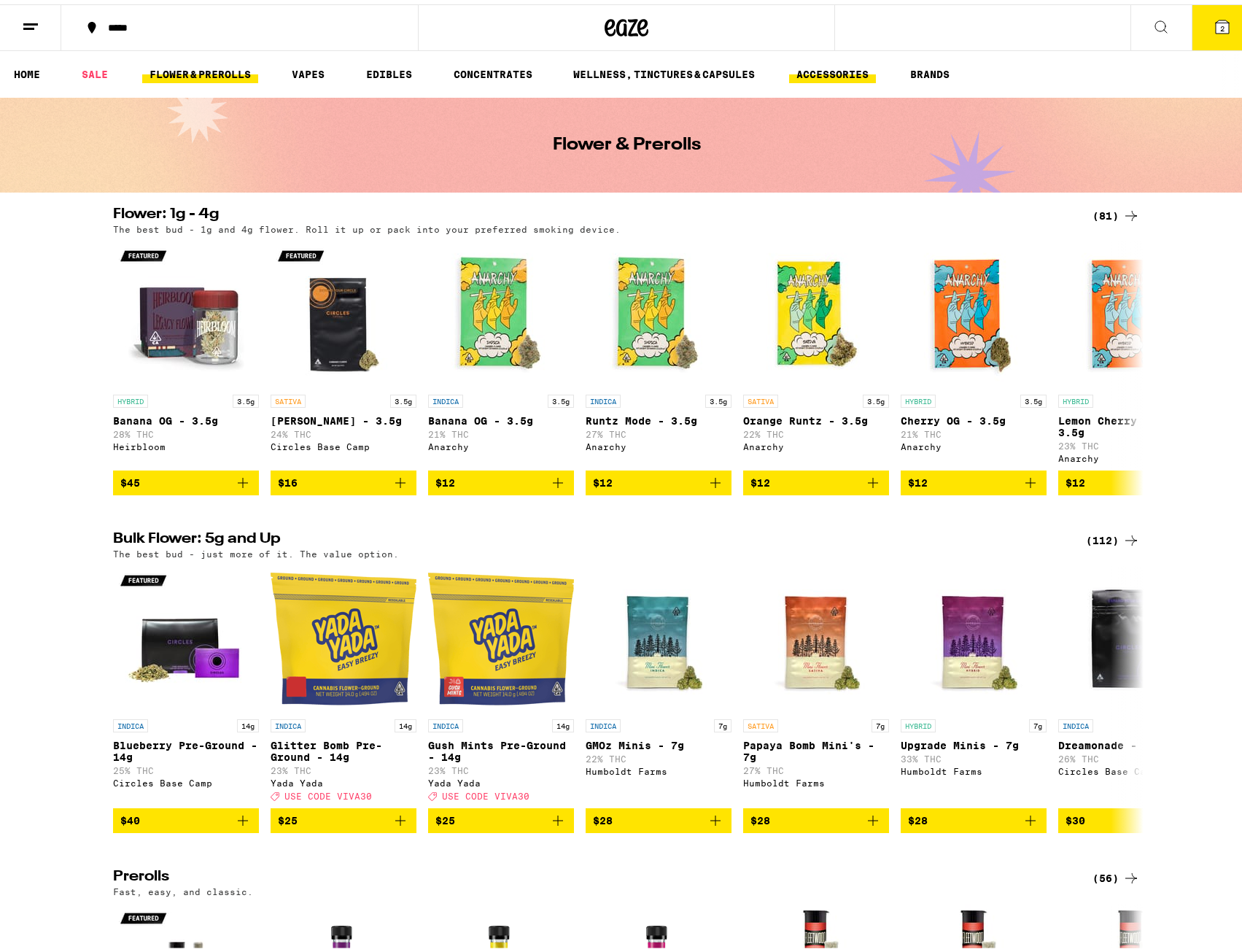
click at [861, 78] on link "ACCESSORIES" at bounding box center [832, 69] width 87 height 17
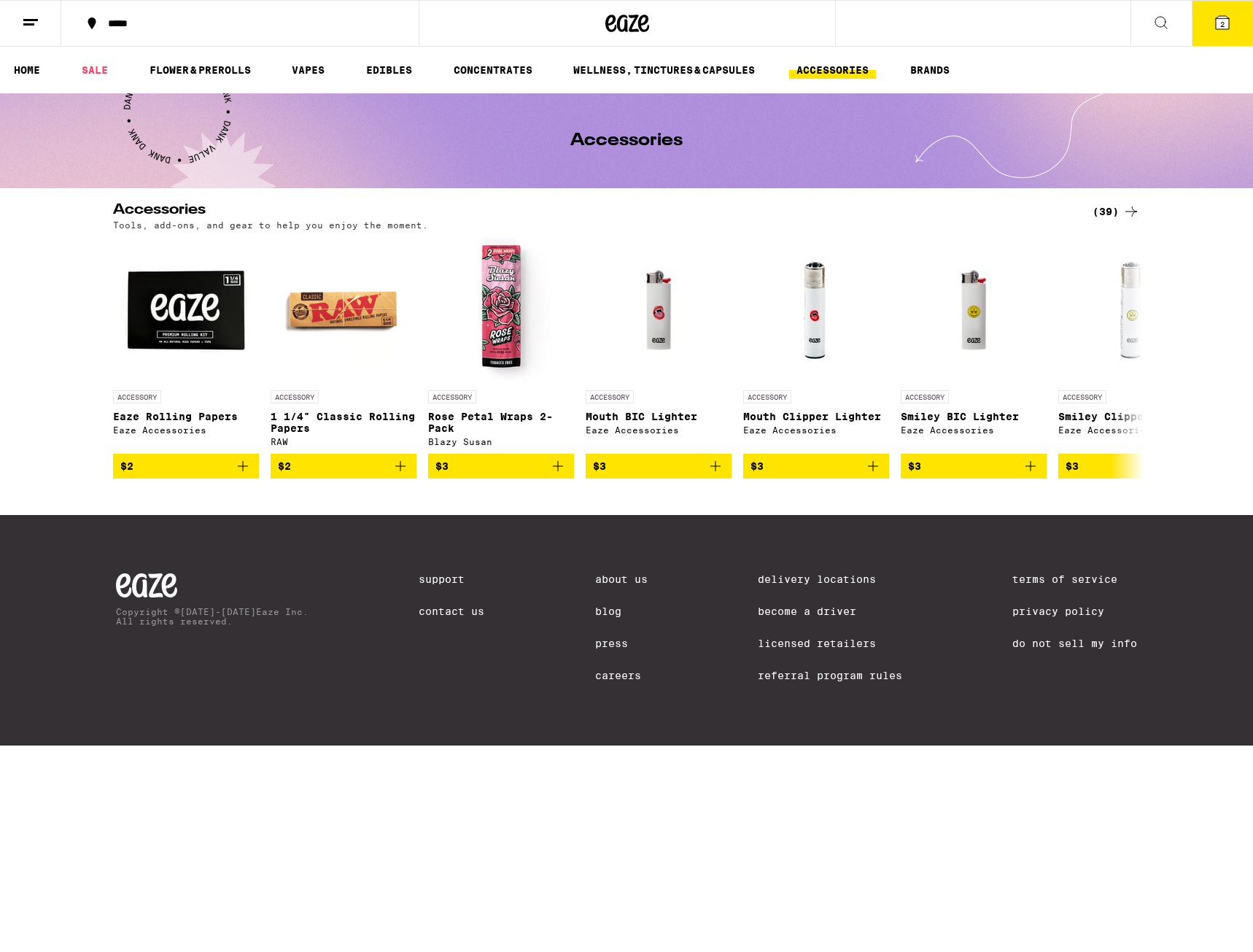
click at [1110, 210] on div "(39)" at bounding box center [1116, 211] width 48 height 17
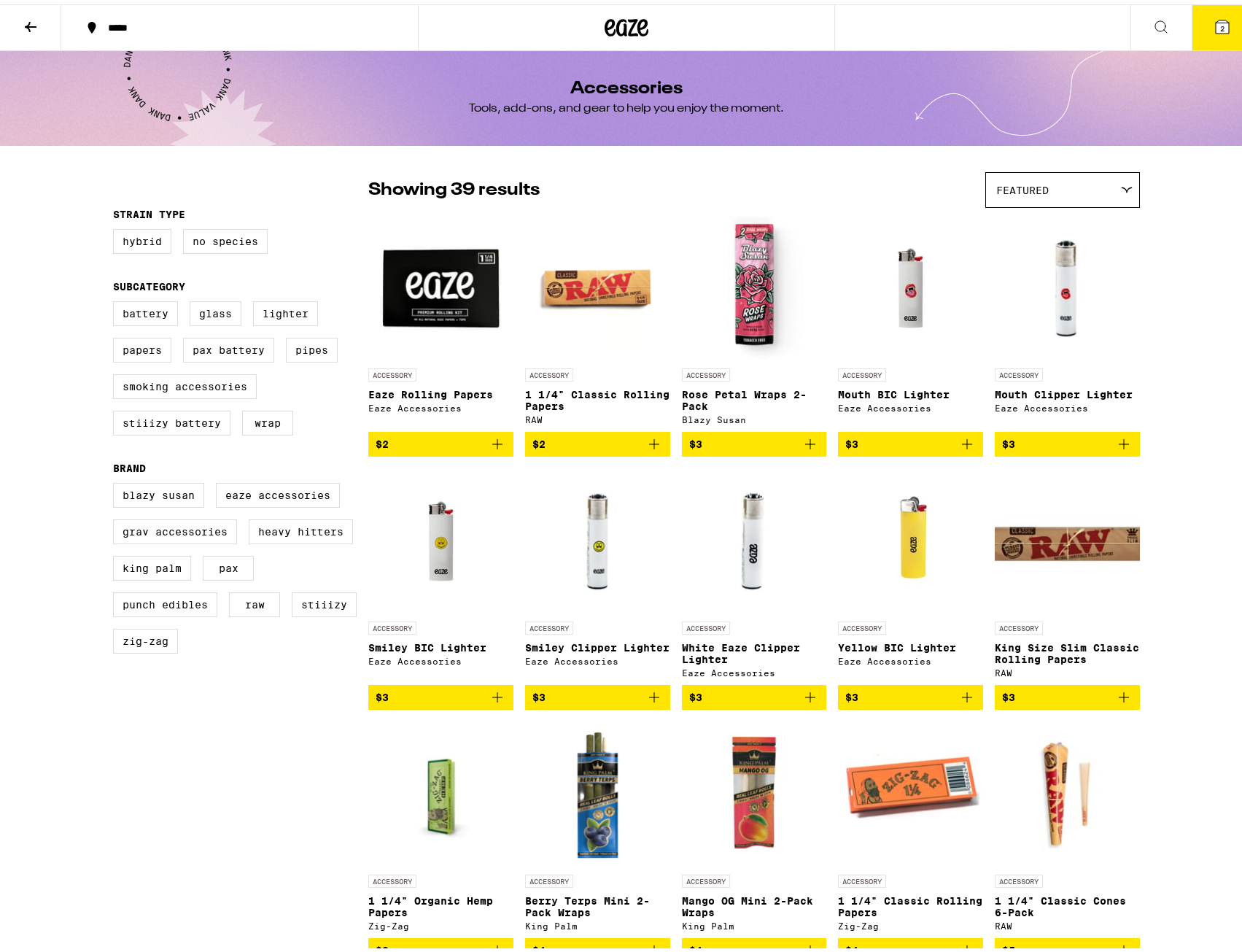
click at [893, 284] on img "Open page for Mouth BIC Lighter from Eaze Accessories" at bounding box center [911, 284] width 113 height 146
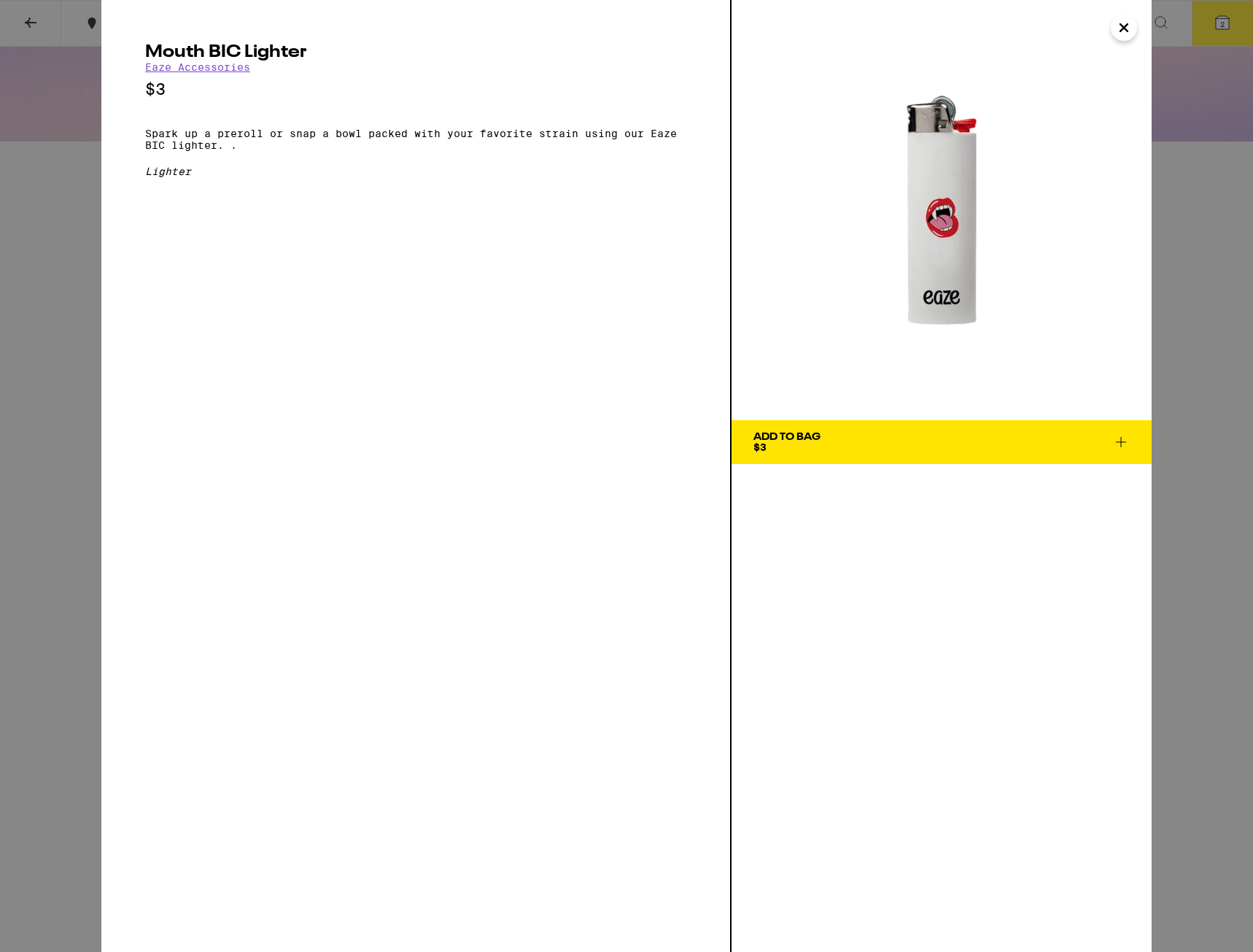
click at [839, 433] on span "Add To Bag $3" at bounding box center [942, 442] width 376 height 20
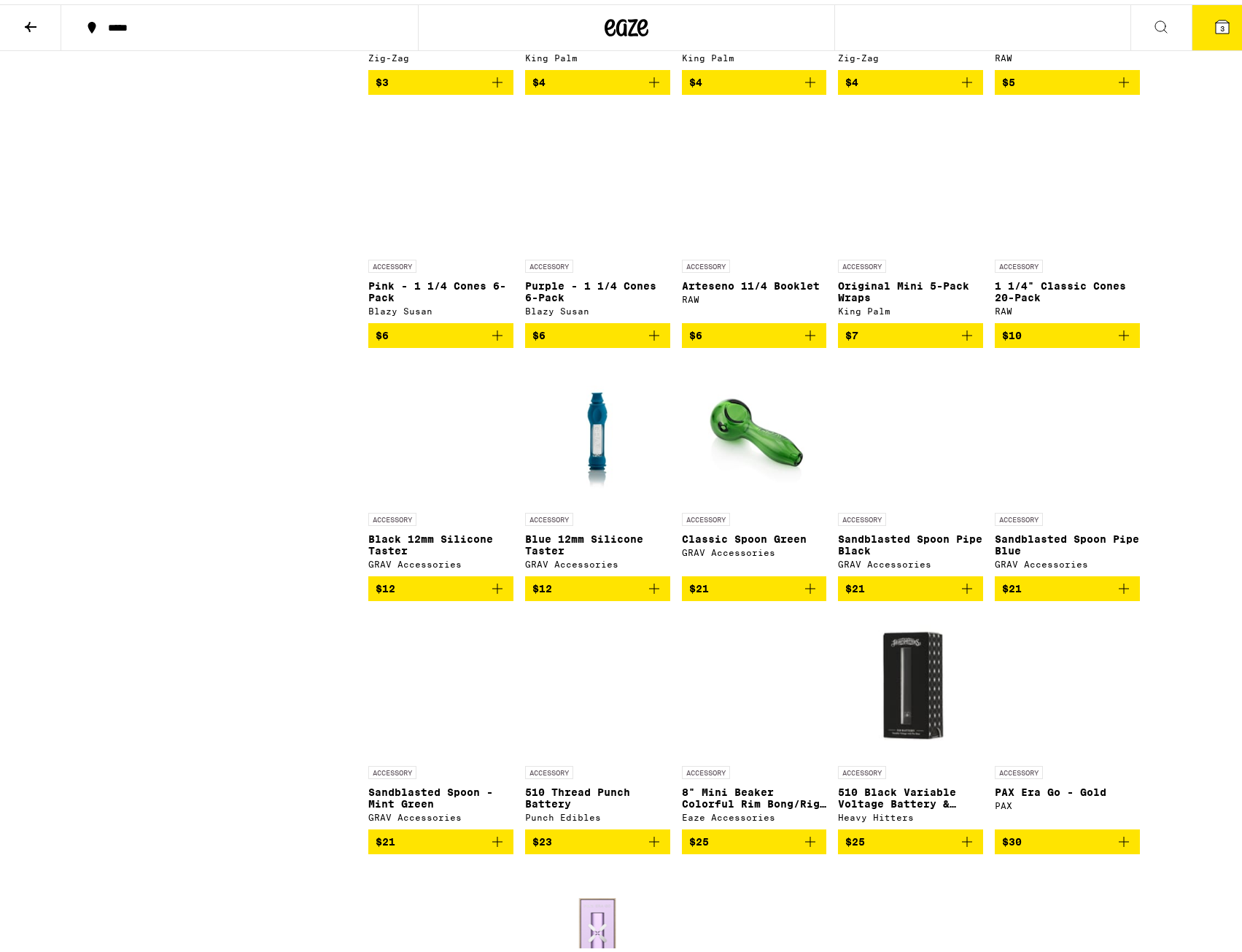
scroll to position [875, 0]
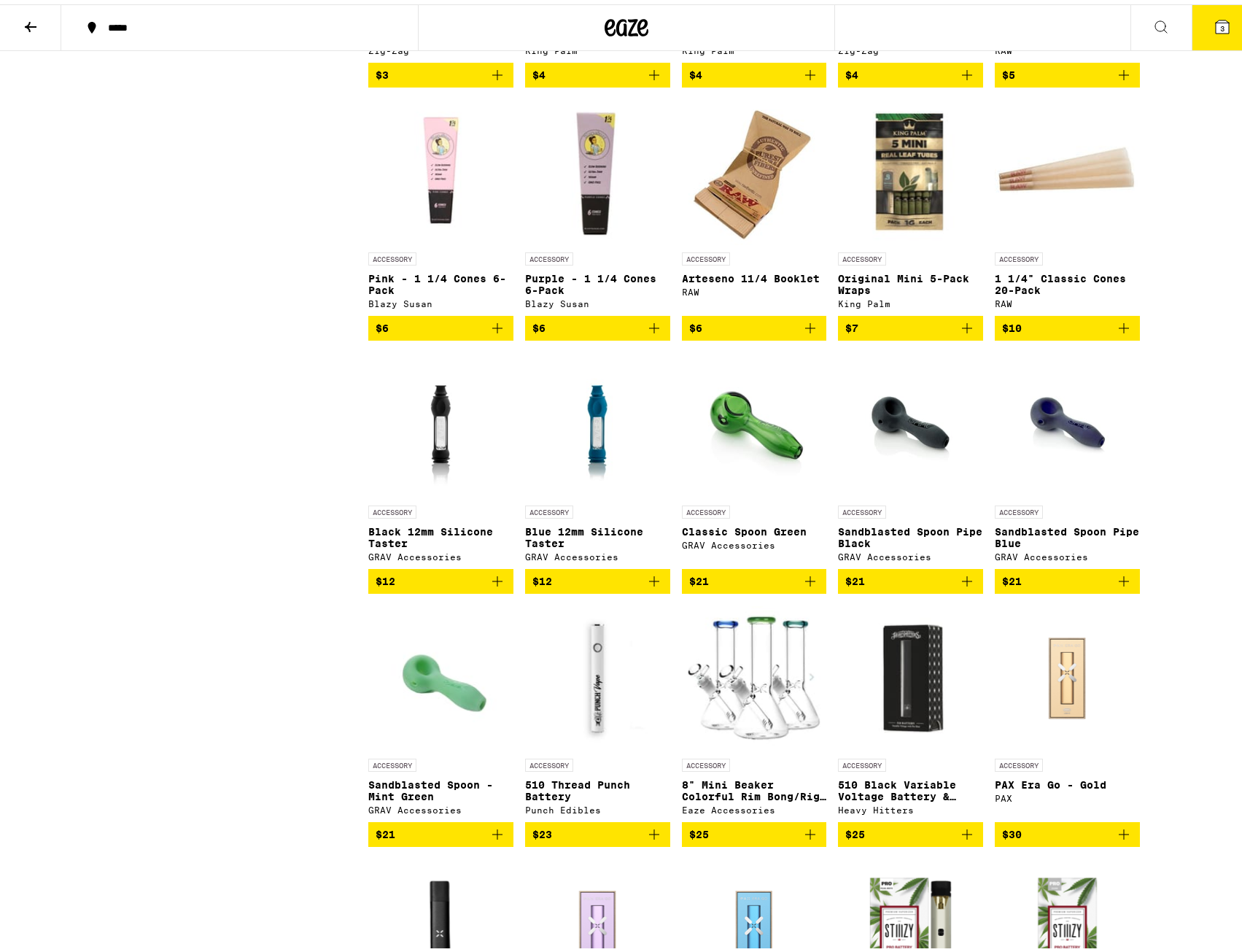
click at [443, 453] on img "Open page for Black 12mm Silicone Taster from GRAV Accessories" at bounding box center [440, 421] width 110 height 146
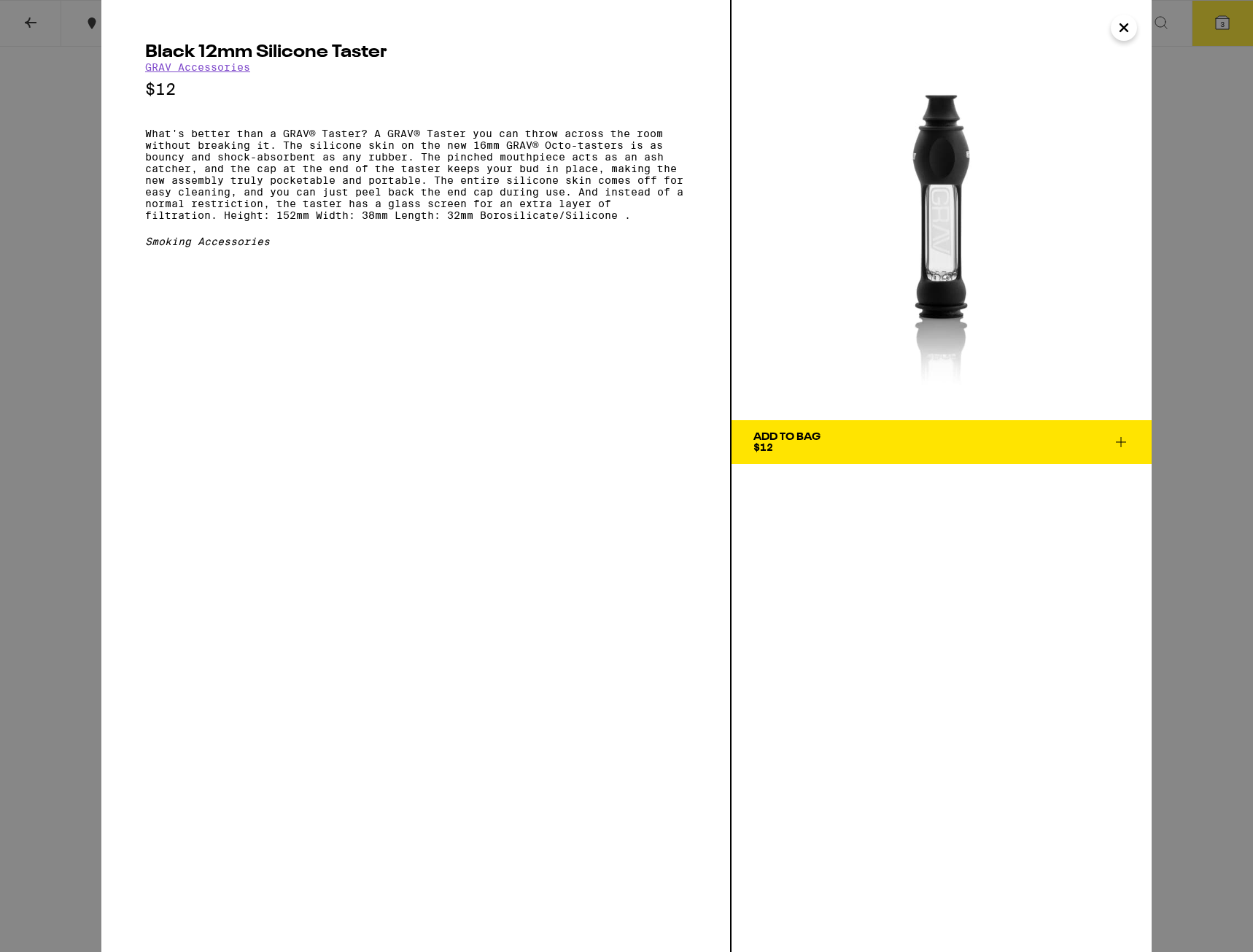
click at [50, 178] on div "Black 12mm Silicone Taster GRAV Accessories $12 What's better than a GRAV® Tast…" at bounding box center [626, 476] width 1253 height 952
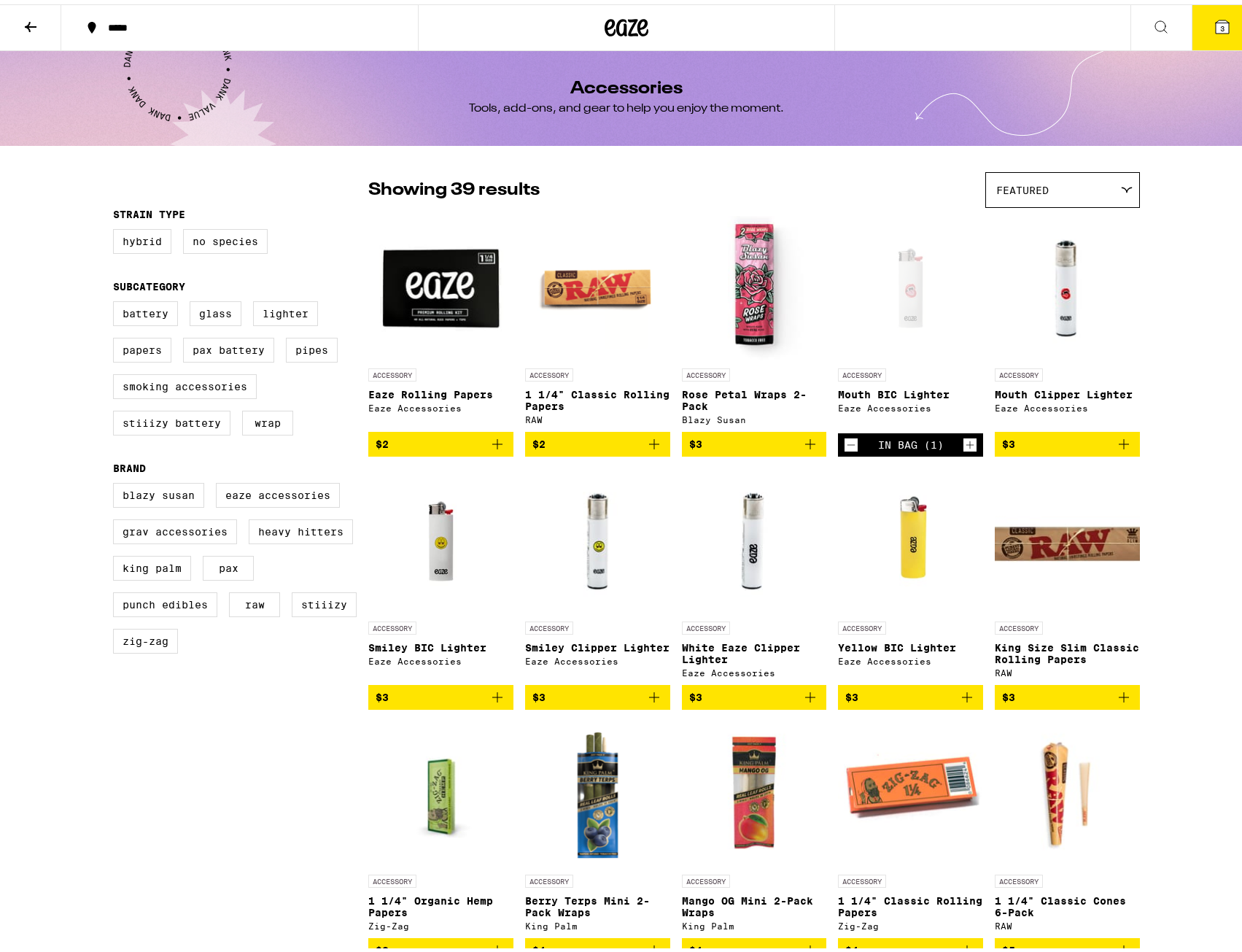
drag, startPoint x: 165, startPoint y: 536, endPoint x: 316, endPoint y: -63, distance: 617.7
click at [1214, 14] on icon at bounding box center [1222, 22] width 17 height 17
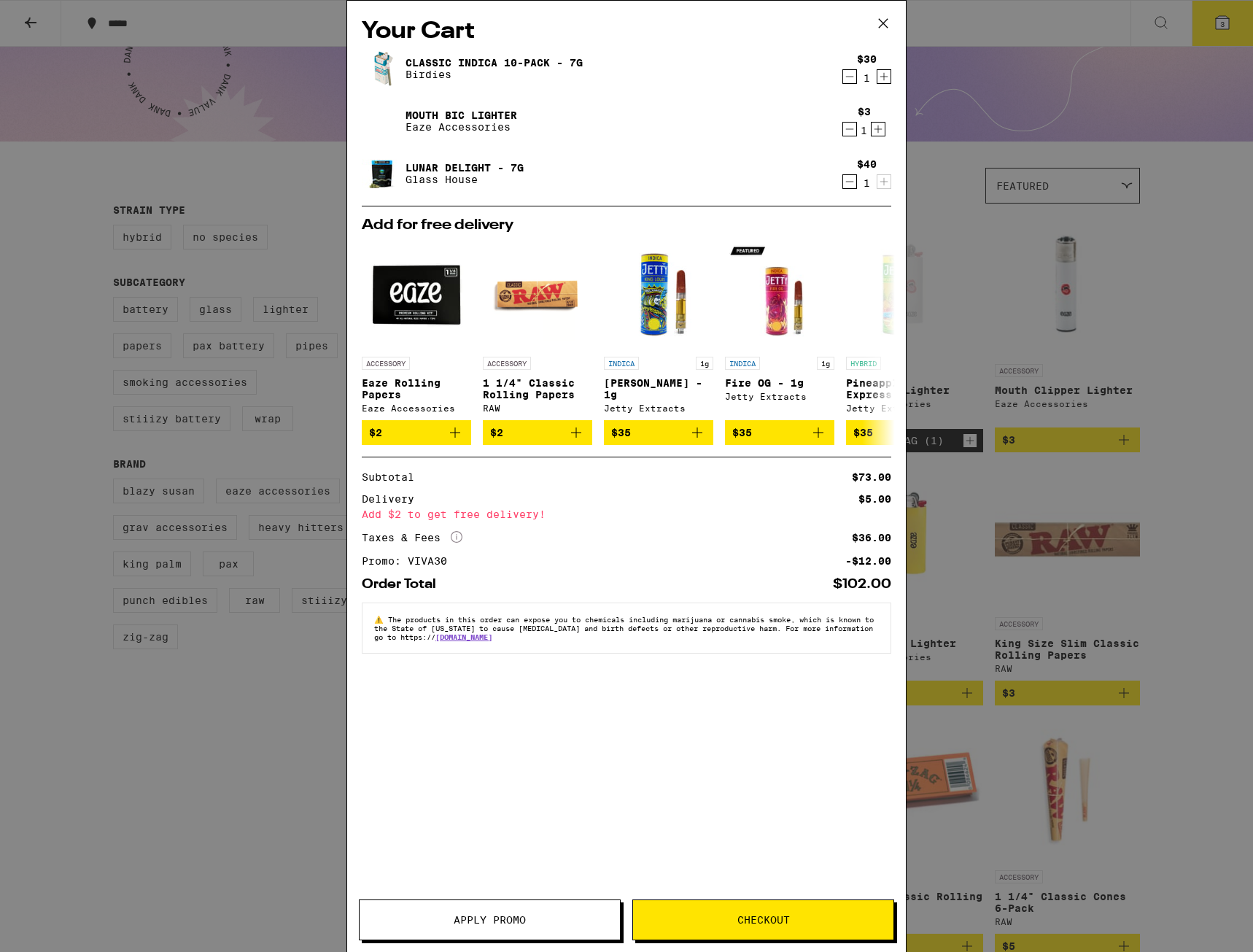
click at [729, 921] on span "Checkout" at bounding box center [763, 920] width 260 height 10
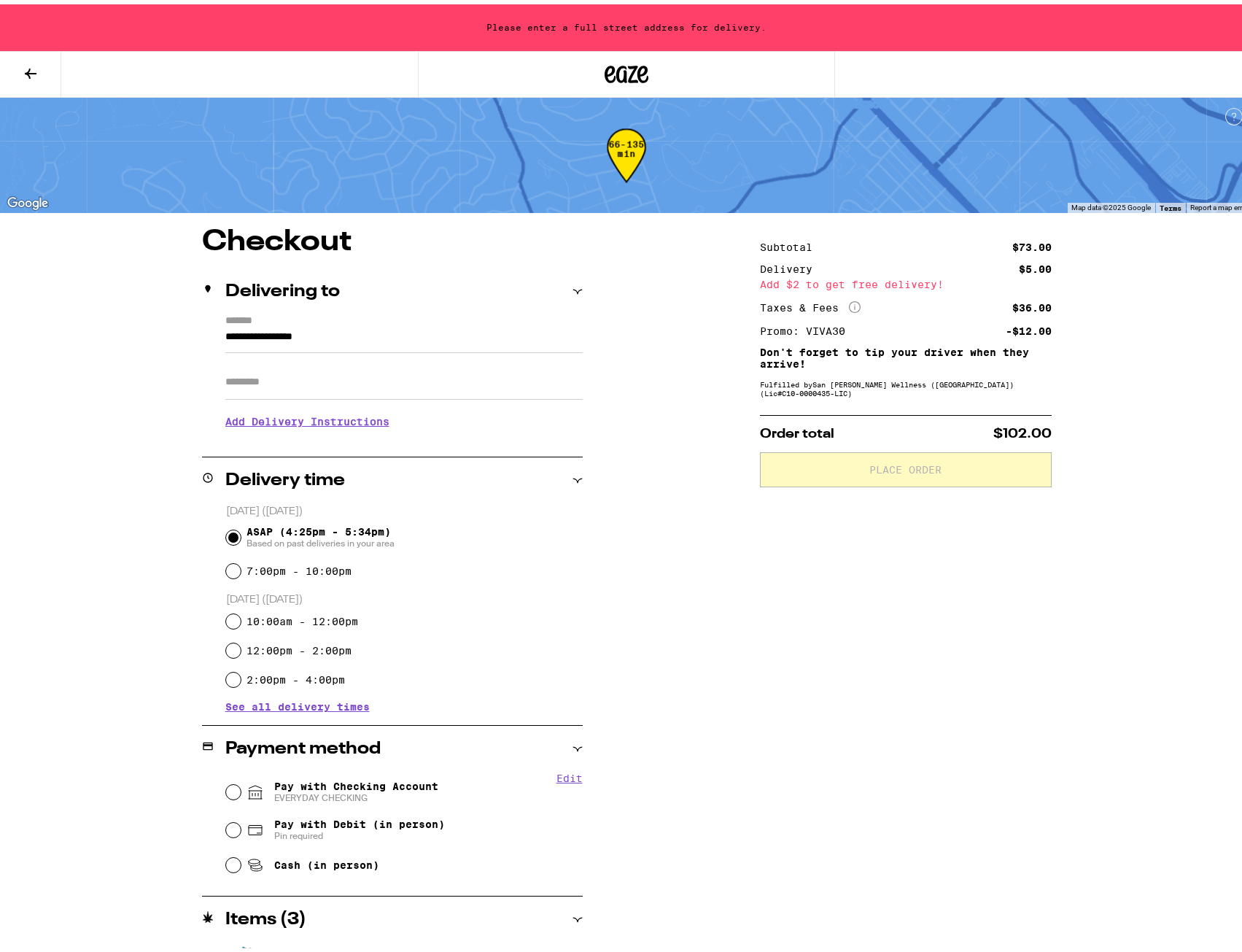
click at [374, 792] on span "EVERYDAY CHECKING" at bounding box center [357, 794] width 164 height 12
click at [241, 792] on input "Pay with Checking Account EVERYDAY CHECKING" at bounding box center [233, 788] width 15 height 15
radio input "true"
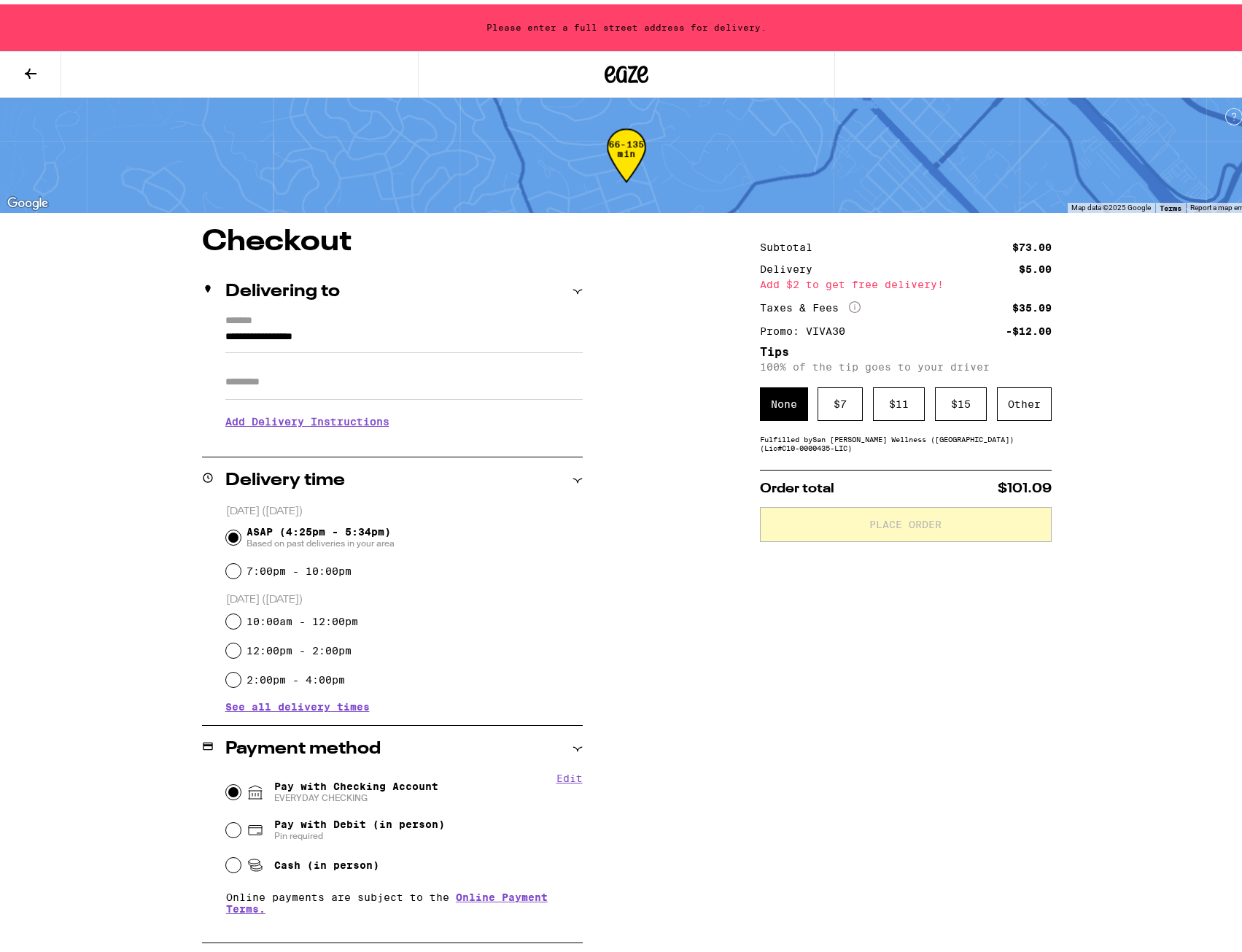
click at [351, 422] on h3 "Add Delivery Instructions" at bounding box center [404, 417] width 357 height 34
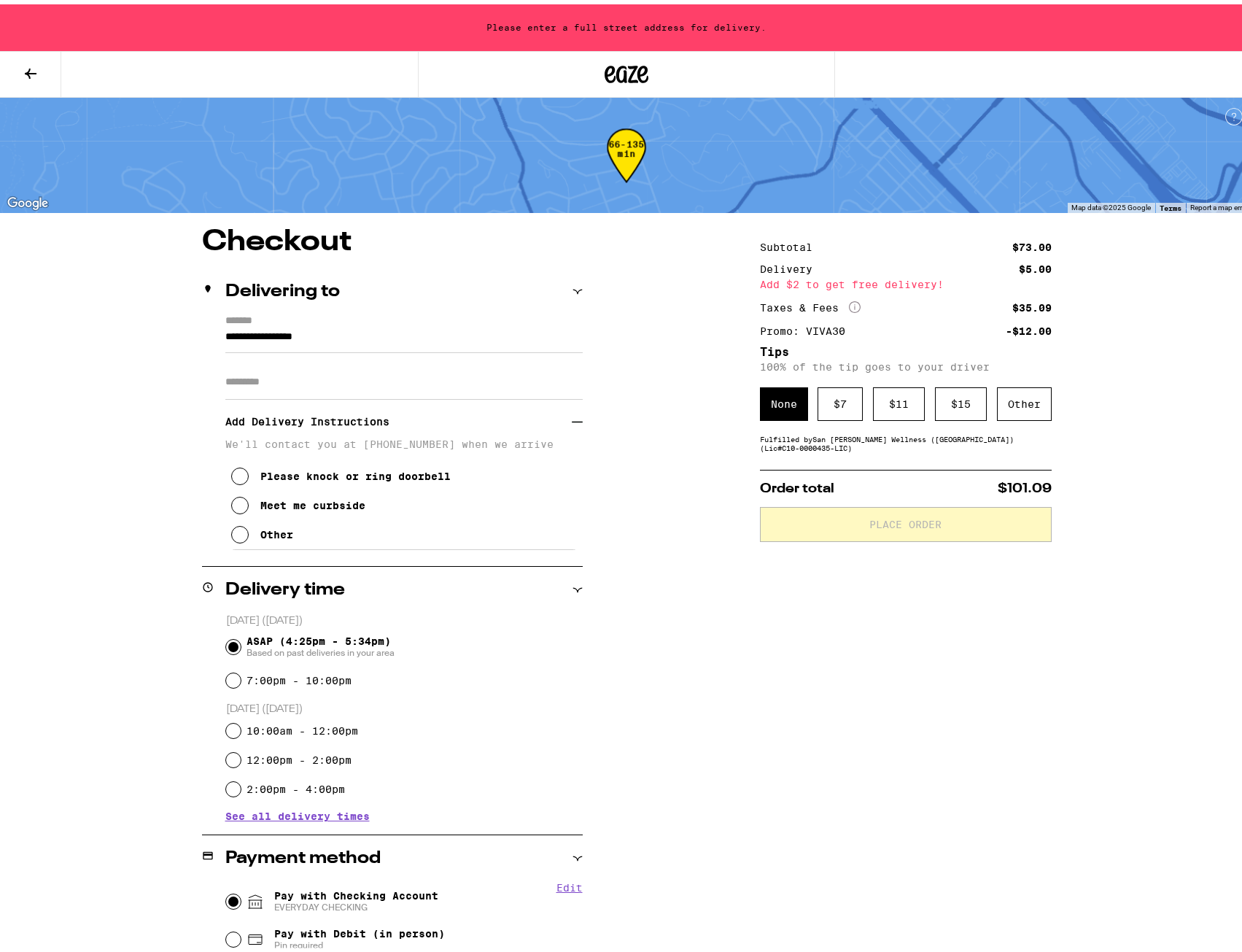
click at [287, 507] on div "Meet me curbside" at bounding box center [313, 501] width 105 height 12
click at [292, 477] on div "Please knock or ring doorbell" at bounding box center [355, 472] width 190 height 12
click at [272, 383] on input "Apt/Suite" at bounding box center [404, 378] width 357 height 35
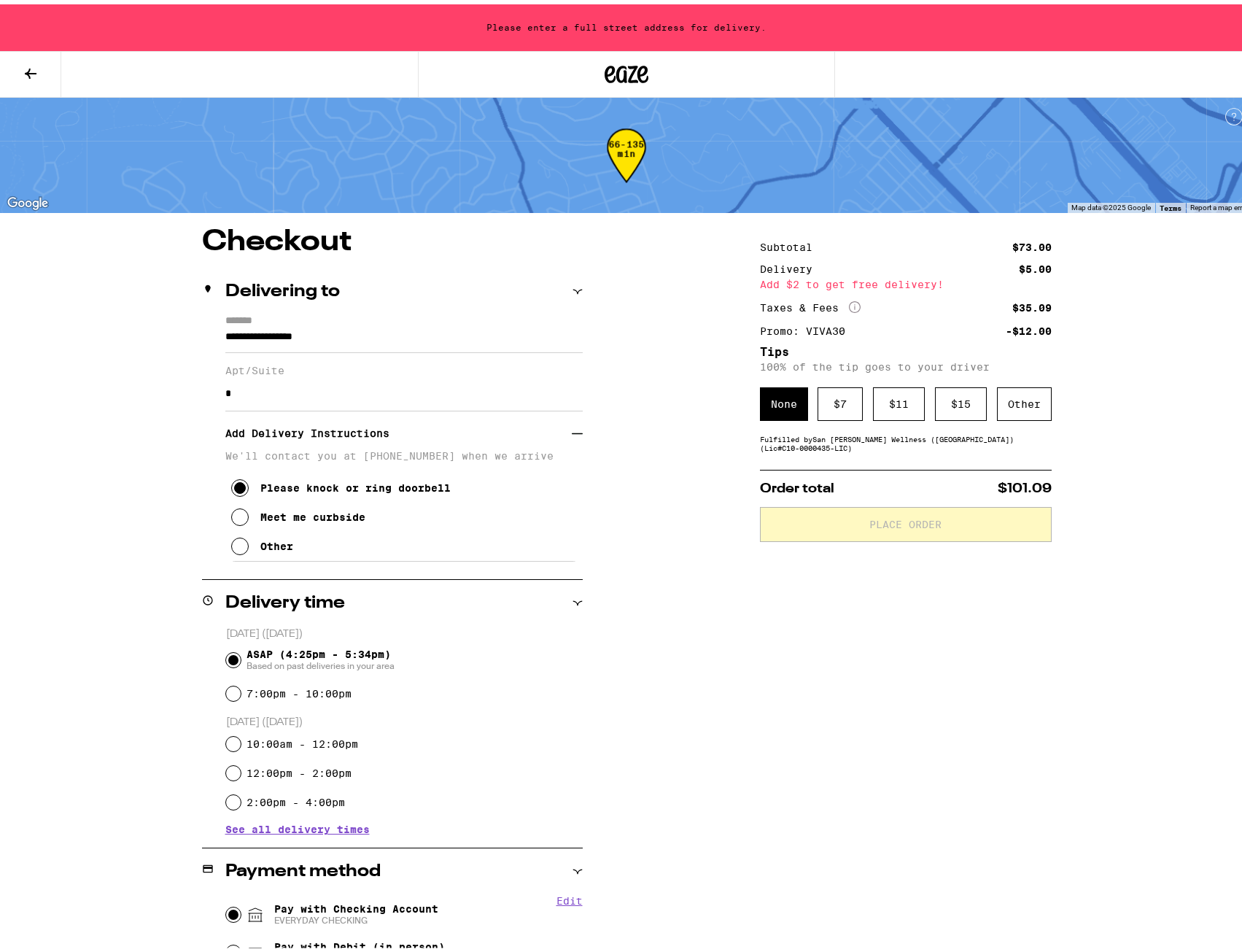
click at [397, 437] on h3 "Add Delivery Instructions" at bounding box center [398, 428] width 346 height 34
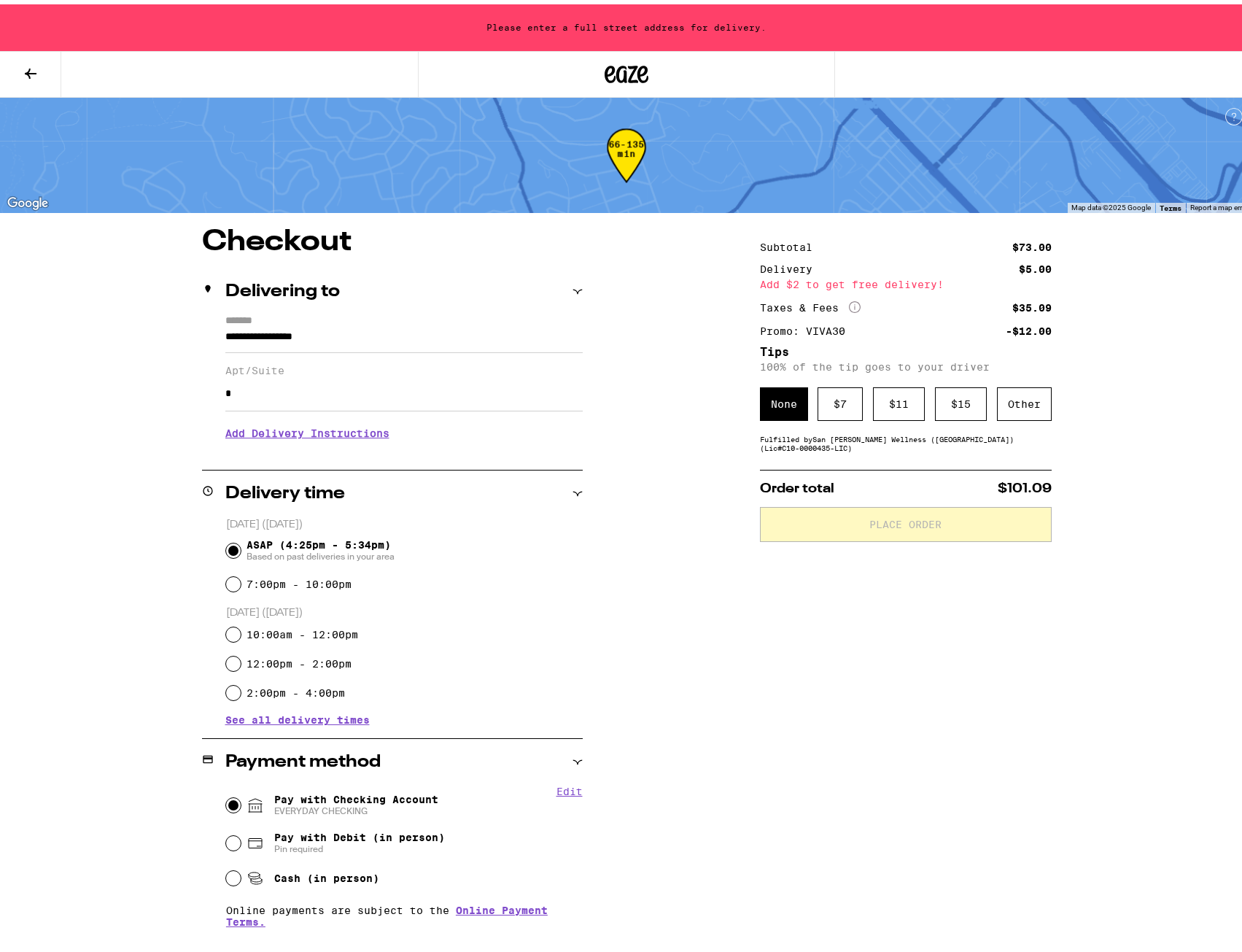
click at [377, 439] on h3 "Add Delivery Instructions" at bounding box center [404, 428] width 357 height 34
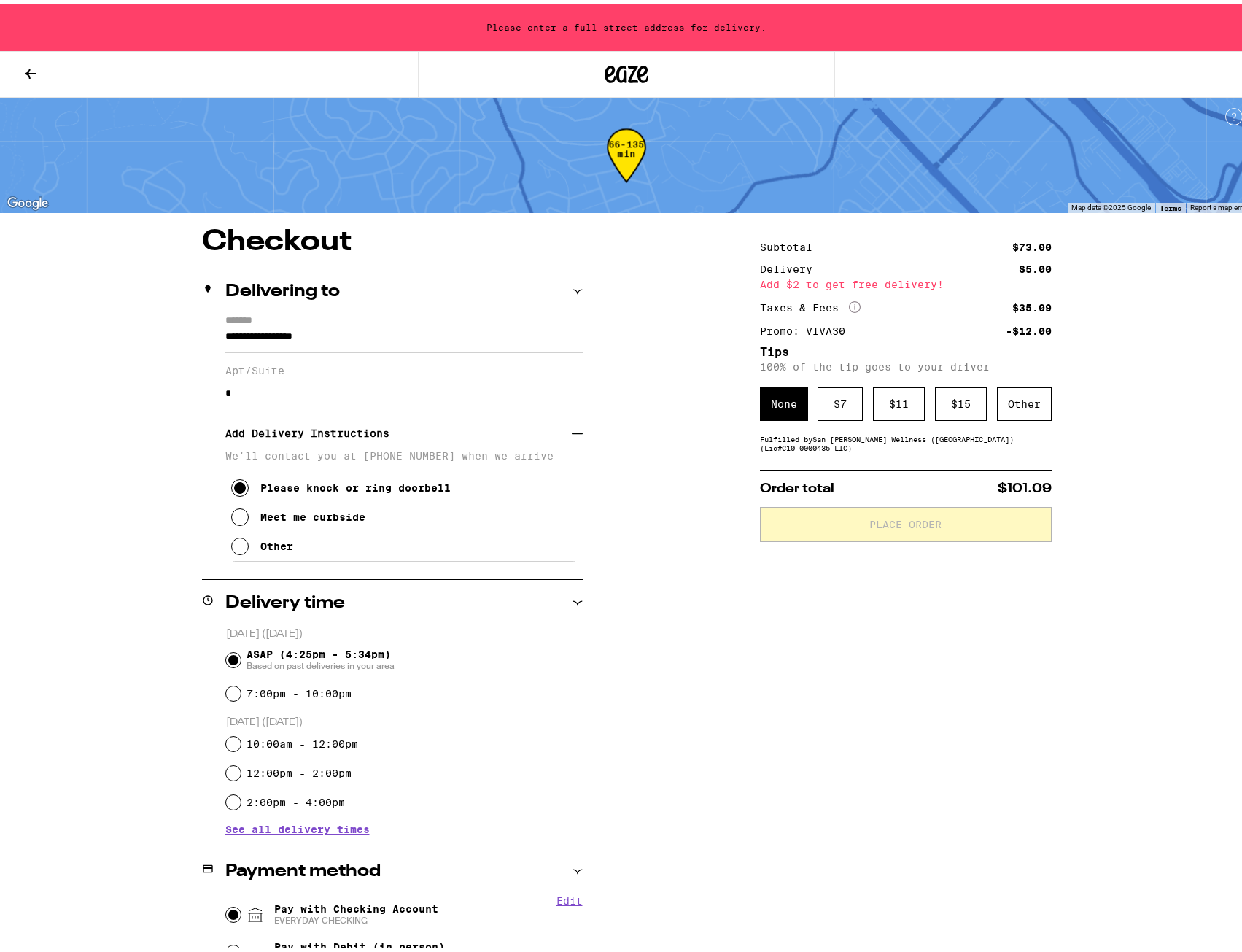
click at [506, 457] on p "We'll contact you at (408) 693-0655 when we arrive" at bounding box center [404, 451] width 357 height 12
click at [563, 437] on h3 "Add Delivery Instructions" at bounding box center [398, 428] width 346 height 34
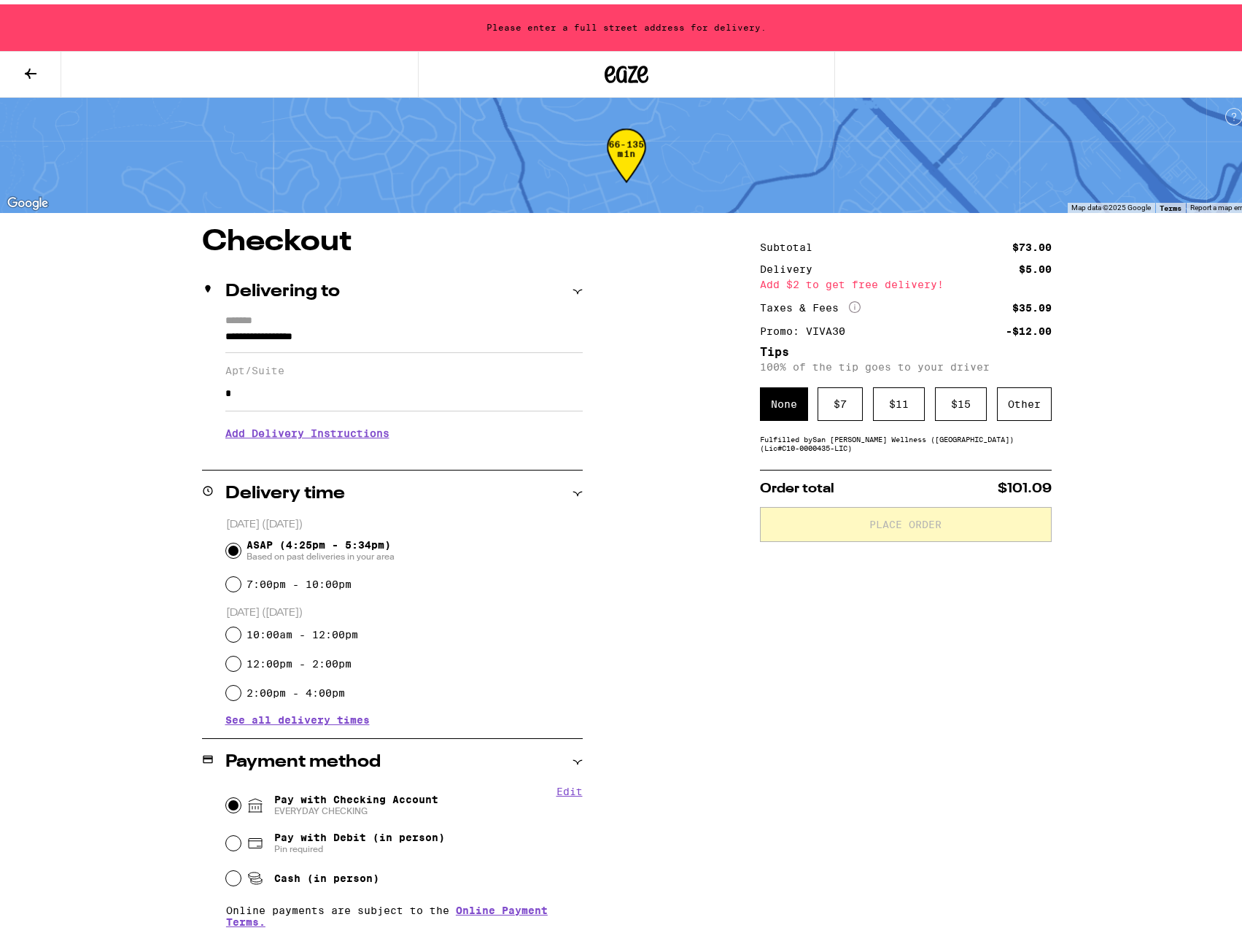
click at [563, 437] on h3 "Add Delivery Instructions" at bounding box center [404, 428] width 357 height 34
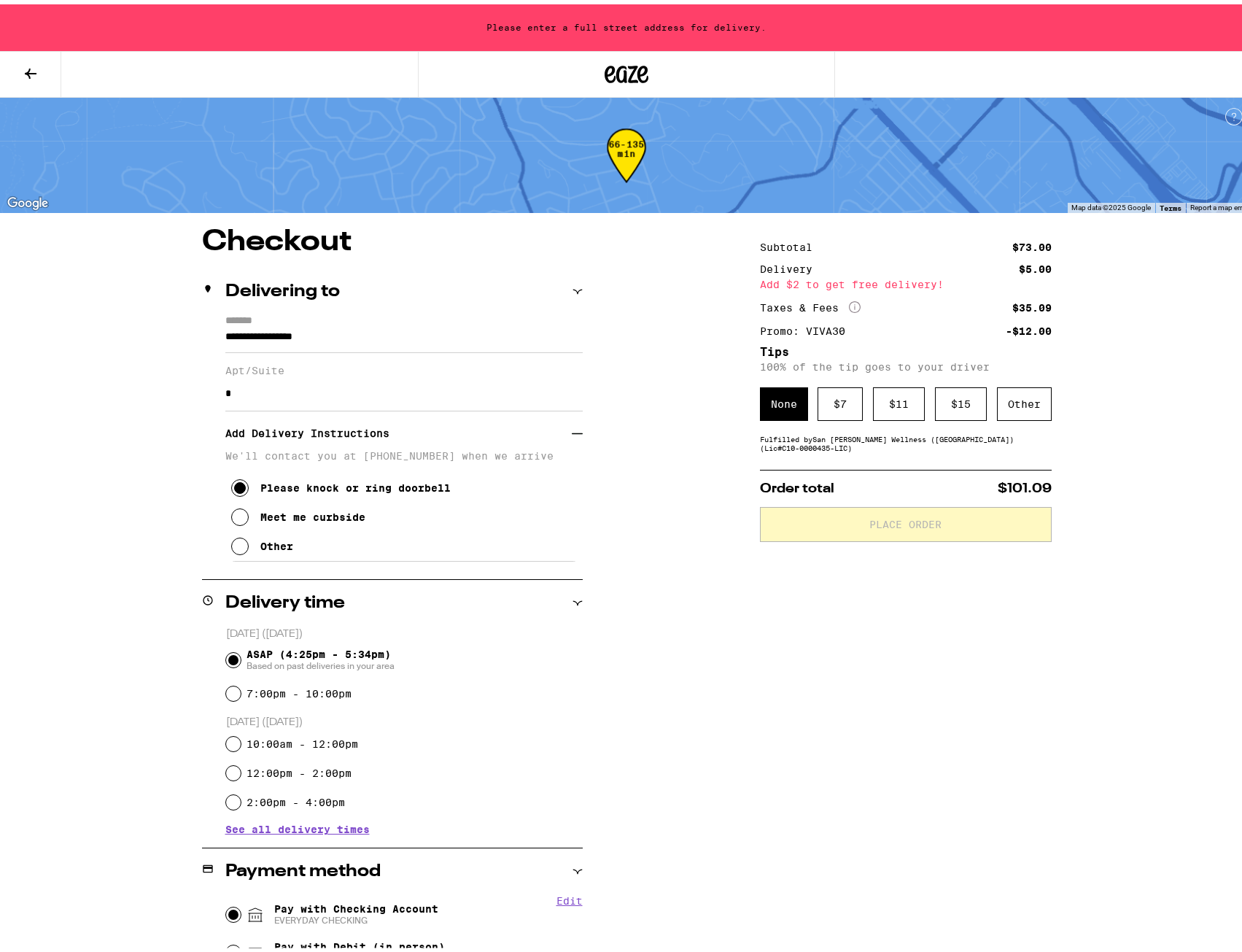
click at [264, 457] on p "We'll contact you at (408) 693-0655 when we arrive" at bounding box center [404, 451] width 357 height 12
click at [464, 393] on input "*" at bounding box center [404, 389] width 357 height 35
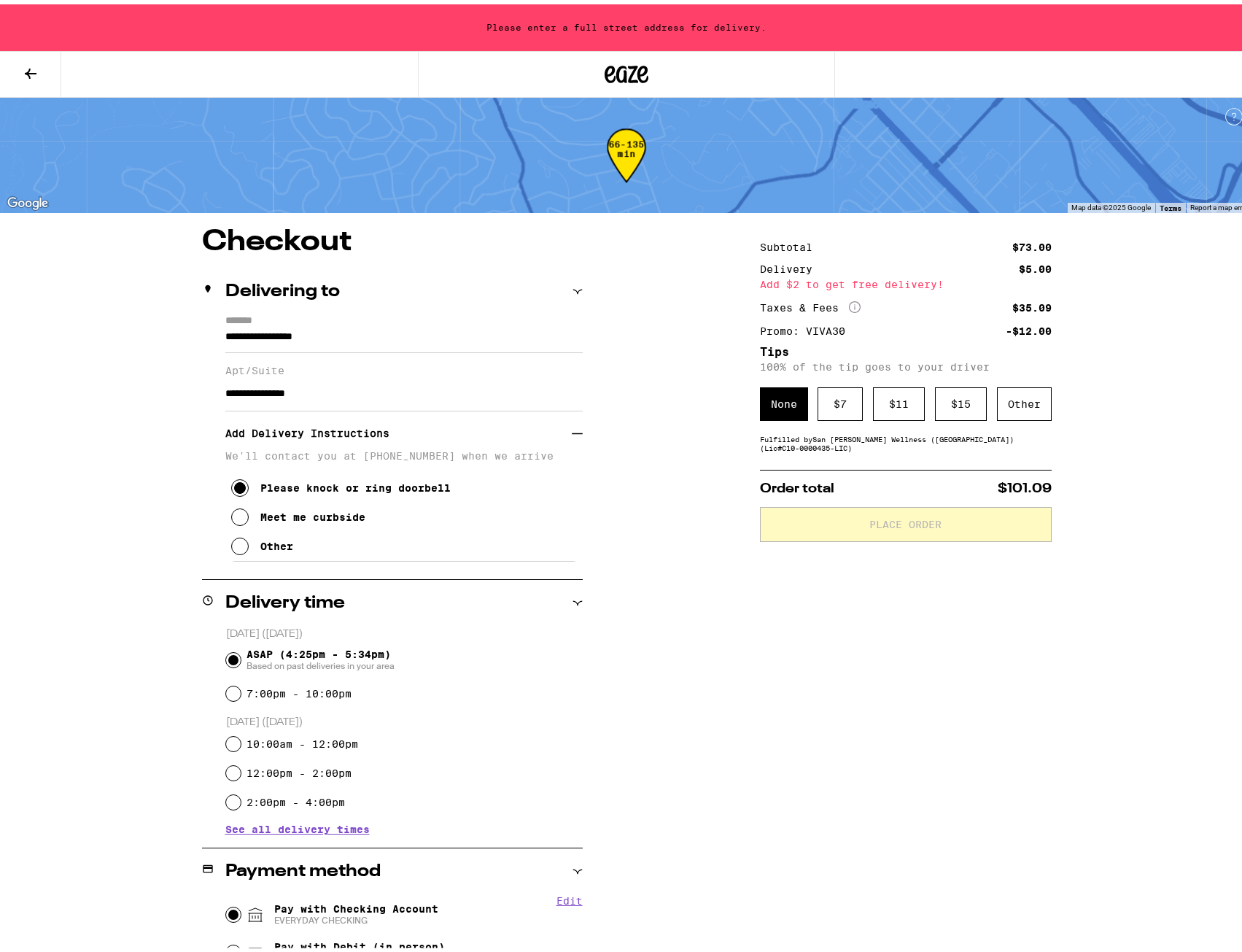
type input "**********"
click at [101, 501] on div "**********" at bounding box center [627, 745] width 1050 height 1043
click at [841, 407] on div "$ 7" at bounding box center [840, 399] width 46 height 34
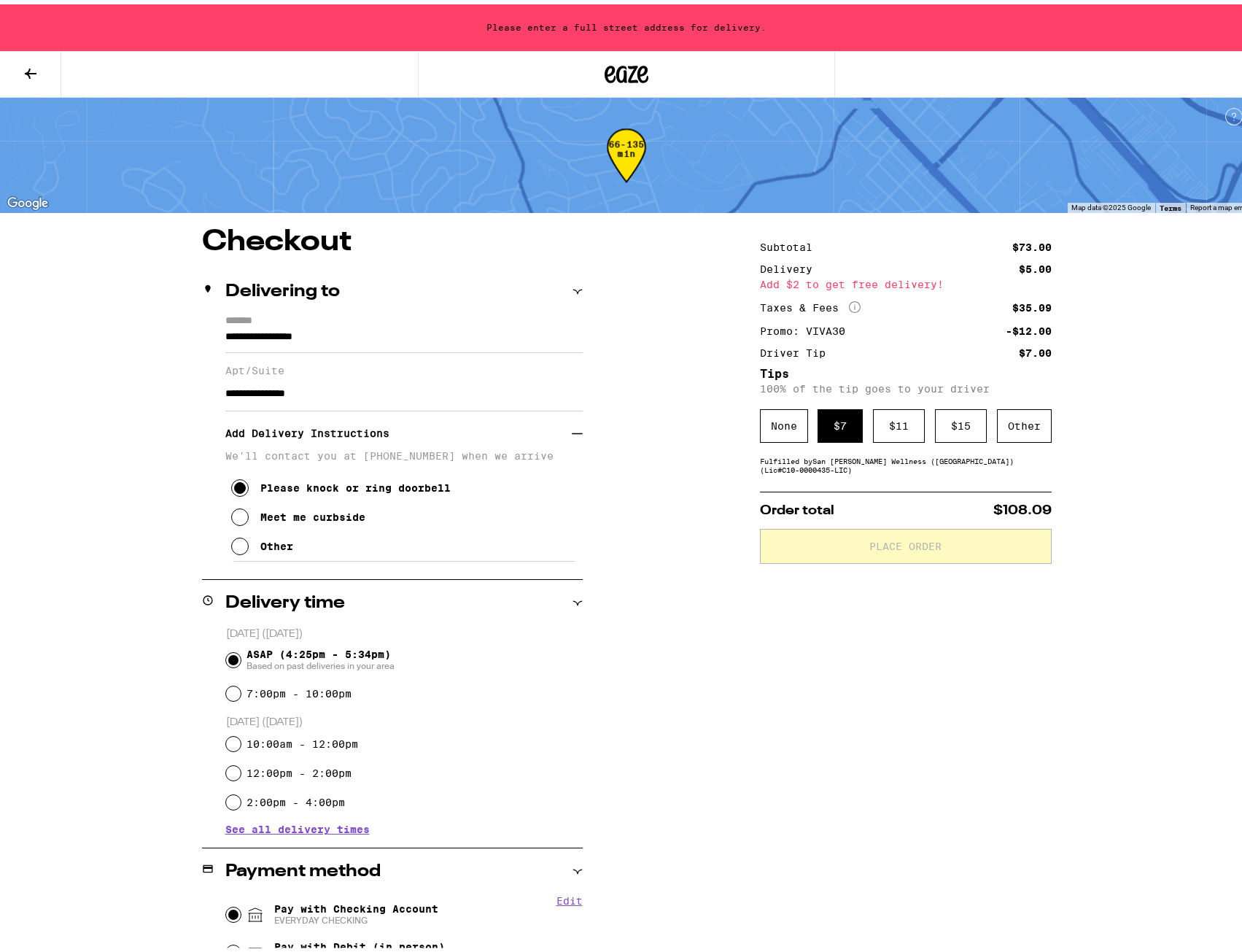
click at [384, 322] on label "*******" at bounding box center [404, 317] width 357 height 13
click at [384, 324] on input "**********" at bounding box center [404, 336] width 357 height 25
click at [384, 322] on label "*******" at bounding box center [404, 317] width 357 height 13
click at [384, 324] on input "**********" at bounding box center [404, 336] width 357 height 25
click at [349, 333] on input "**********" at bounding box center [404, 336] width 357 height 25
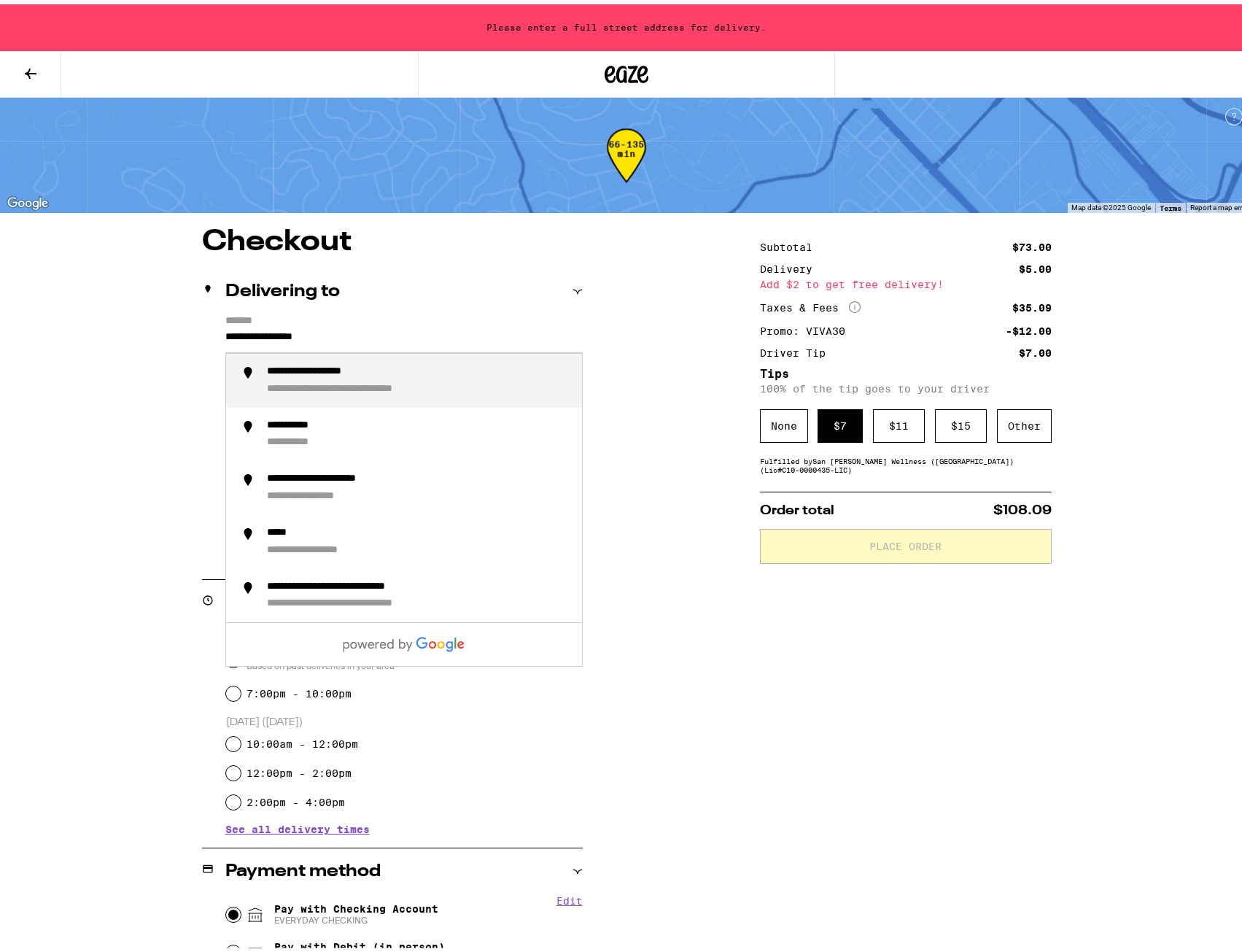
click at [349, 333] on input "**********" at bounding box center [404, 336] width 357 height 25
click at [365, 358] on li "**********" at bounding box center [404, 376] width 356 height 54
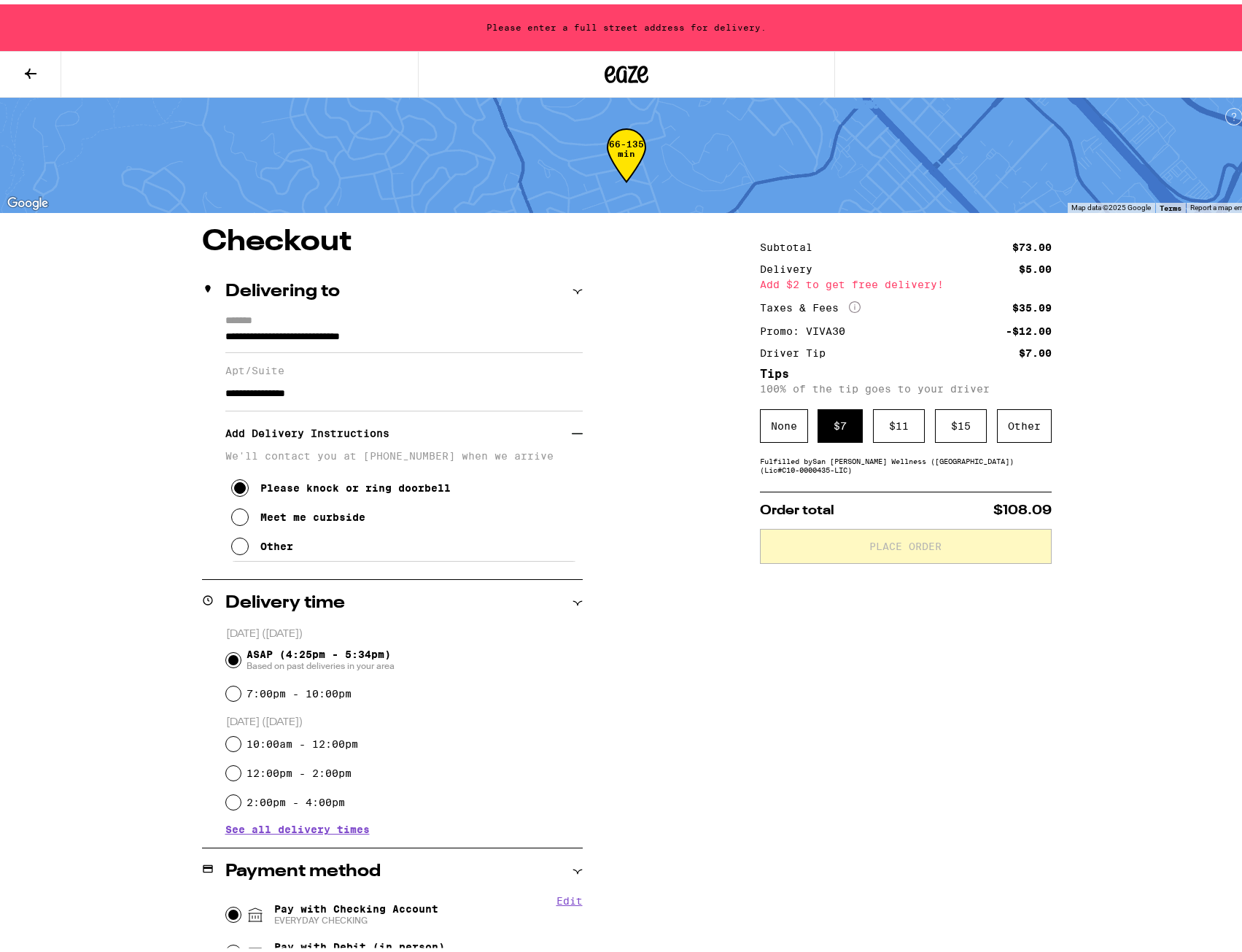
type input "**********"
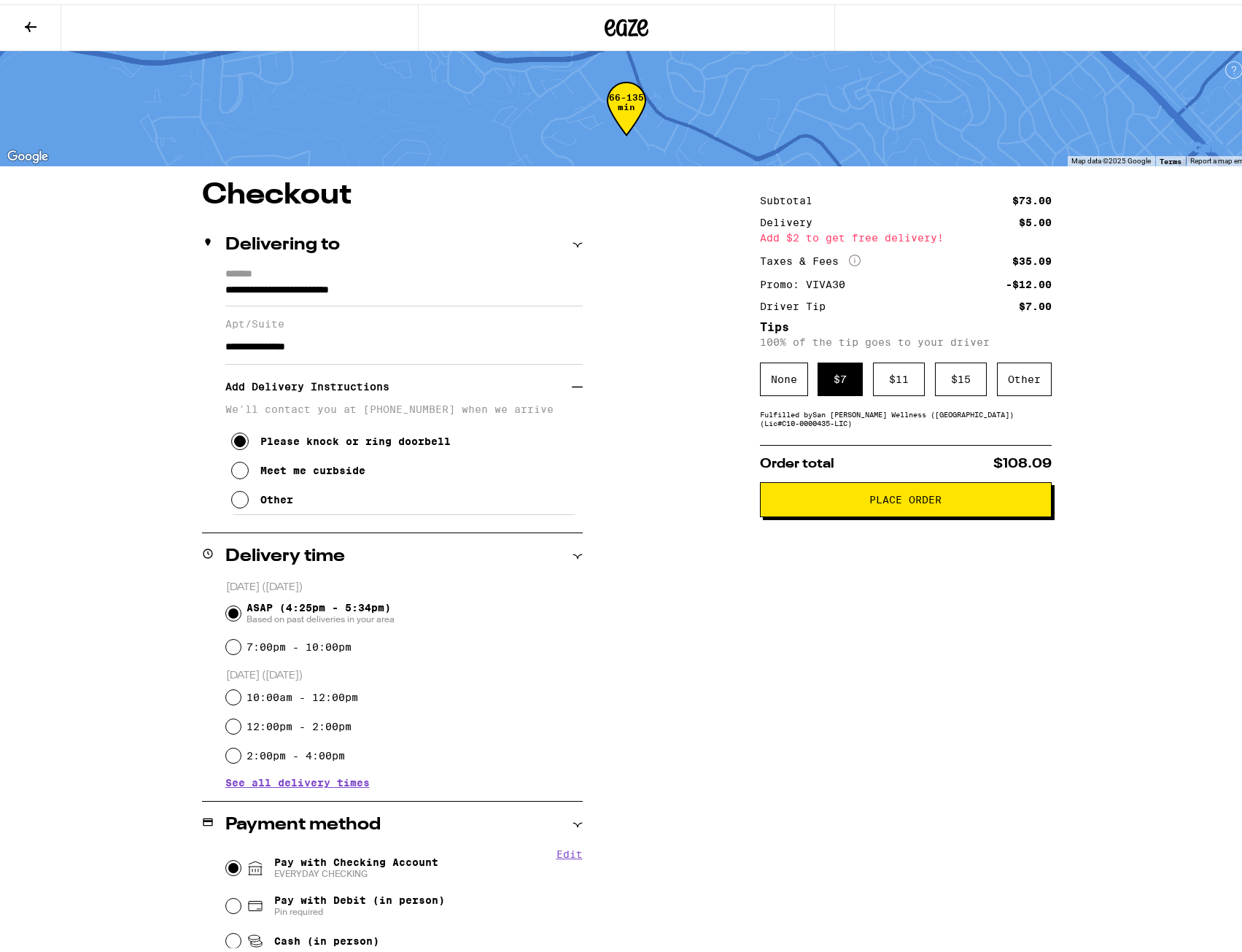
click at [879, 508] on button "Place Order" at bounding box center [906, 495] width 292 height 35
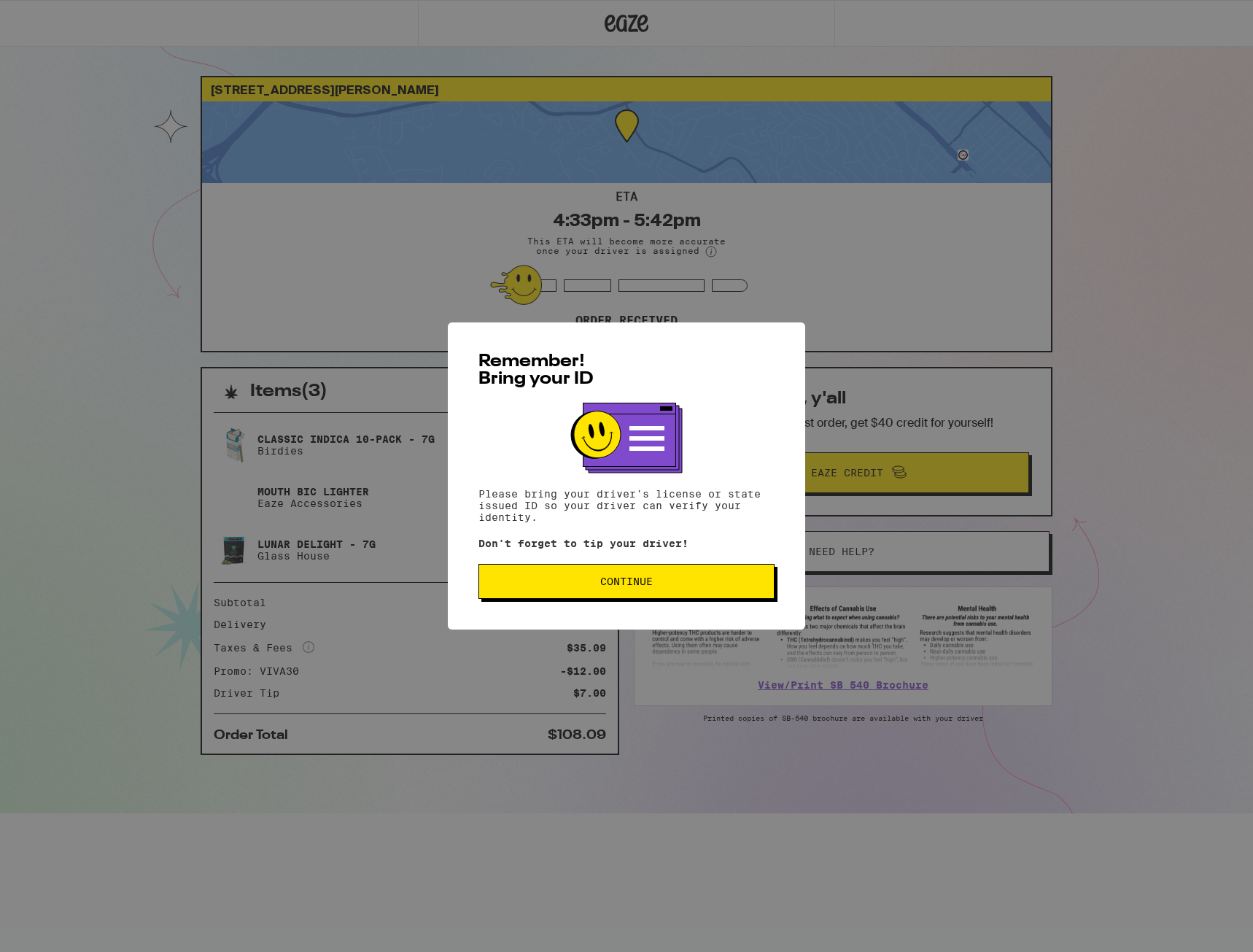
click at [569, 598] on button "Continue" at bounding box center [626, 581] width 296 height 35
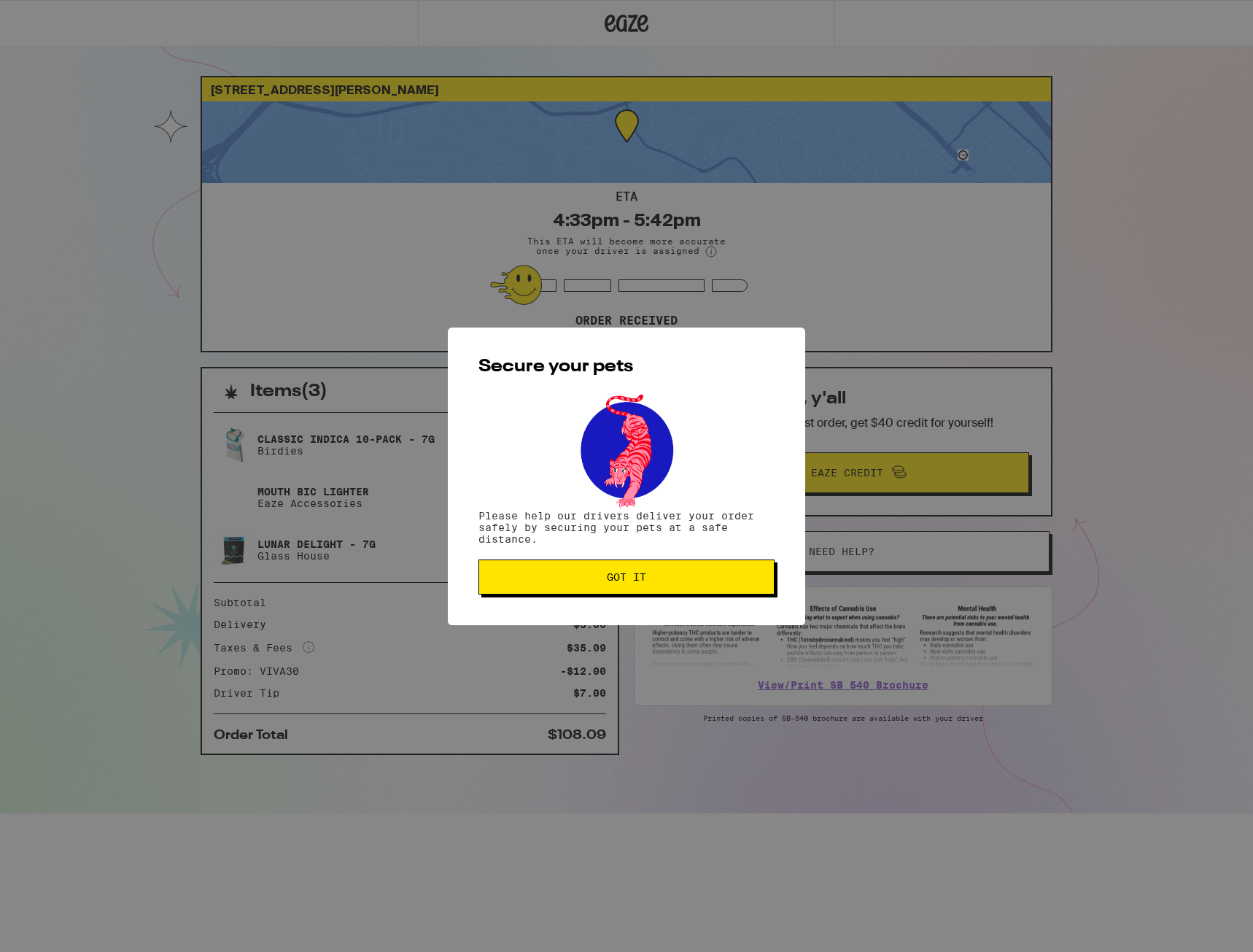
click at [569, 595] on button "Got it" at bounding box center [626, 577] width 296 height 35
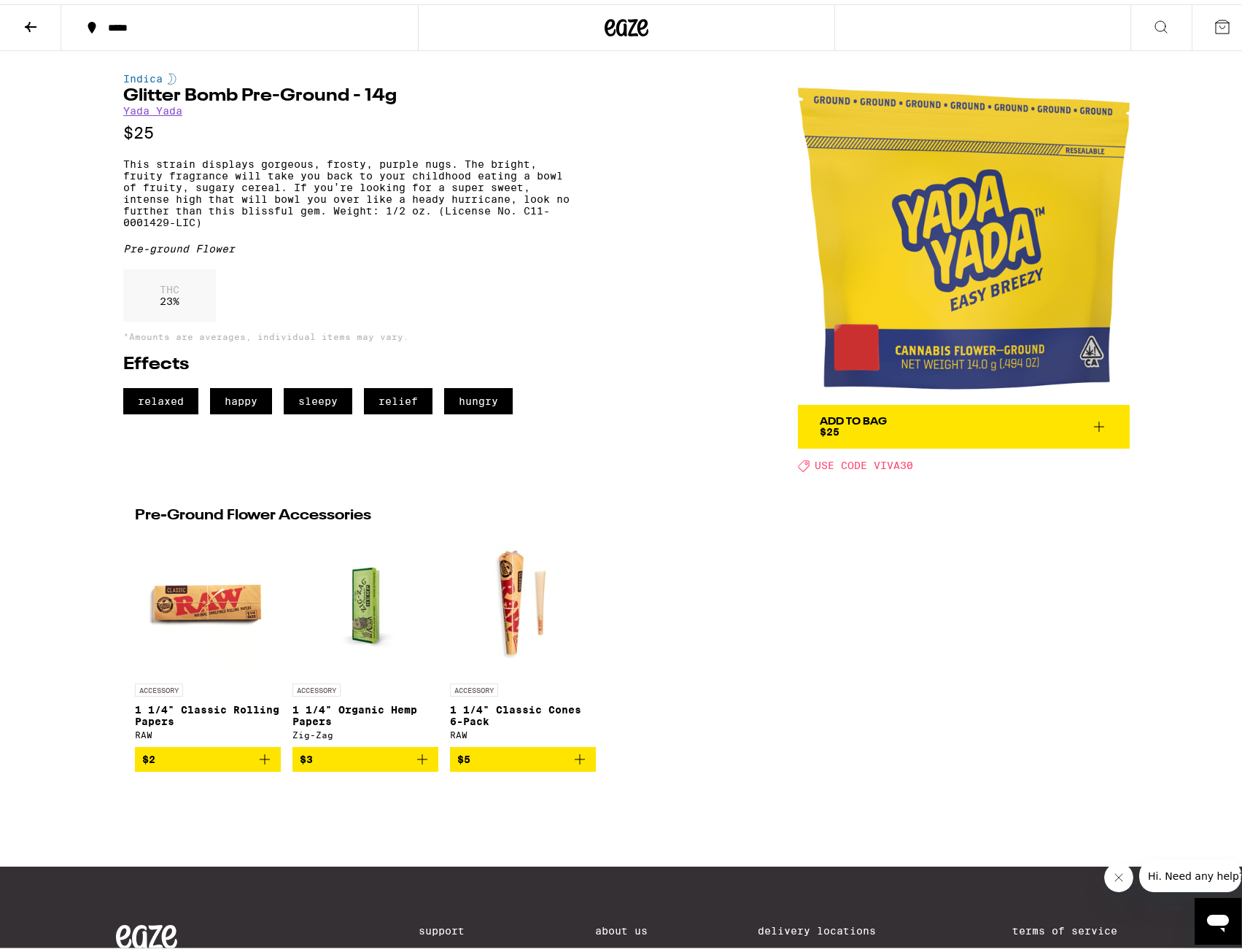
click at [768, 674] on div "ACCESSORY 1 1/4" Classic Rolling Papers RAW $2 ACCESSORY 1 1/4" Organic Hemp Pa…" at bounding box center [626, 647] width 1006 height 242
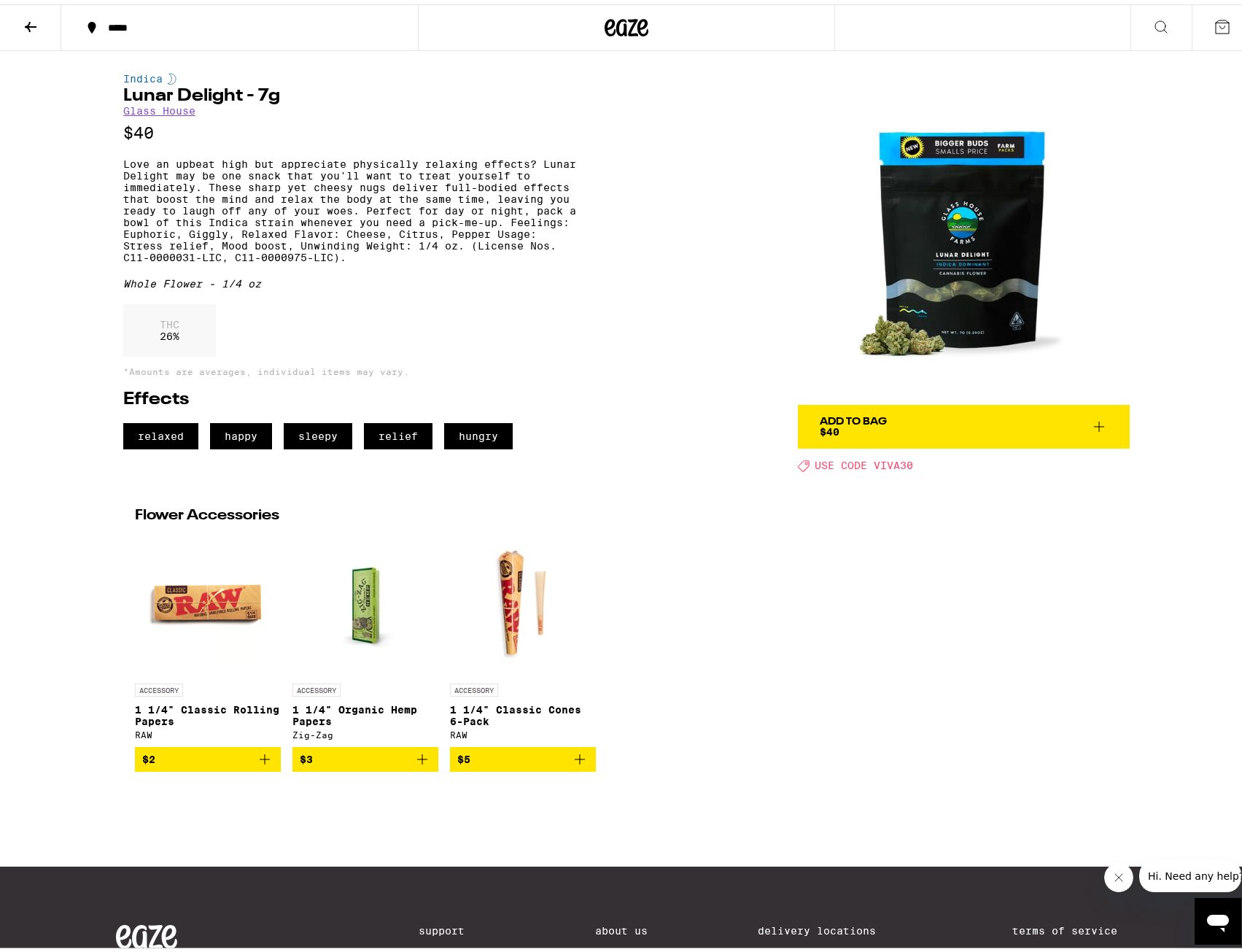
click at [1010, 416] on span "Add To Bag $40" at bounding box center [964, 422] width 288 height 20
